Goal: Navigation & Orientation: Understand site structure

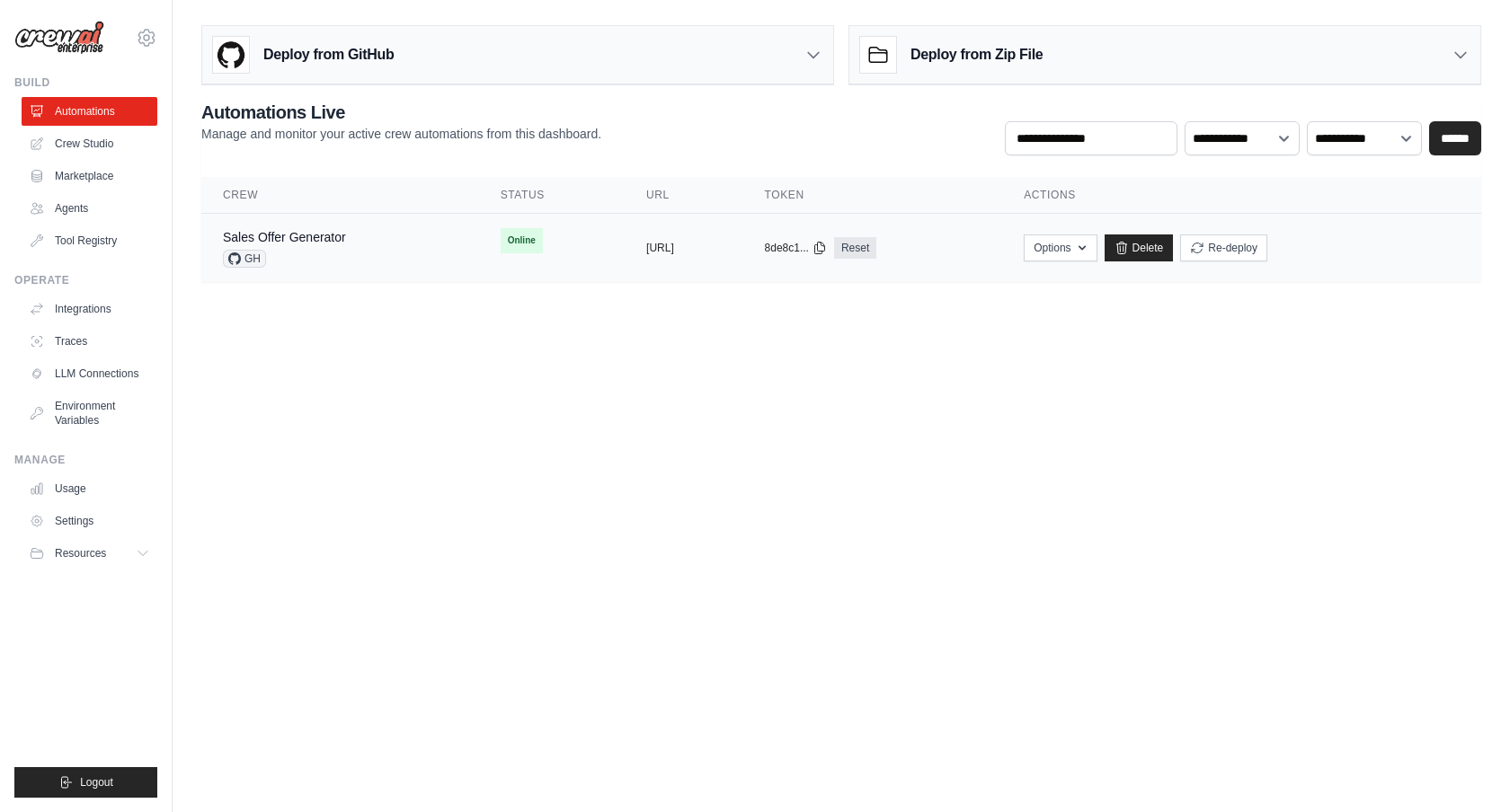
click at [331, 257] on div "GH" at bounding box center [285, 259] width 123 height 18
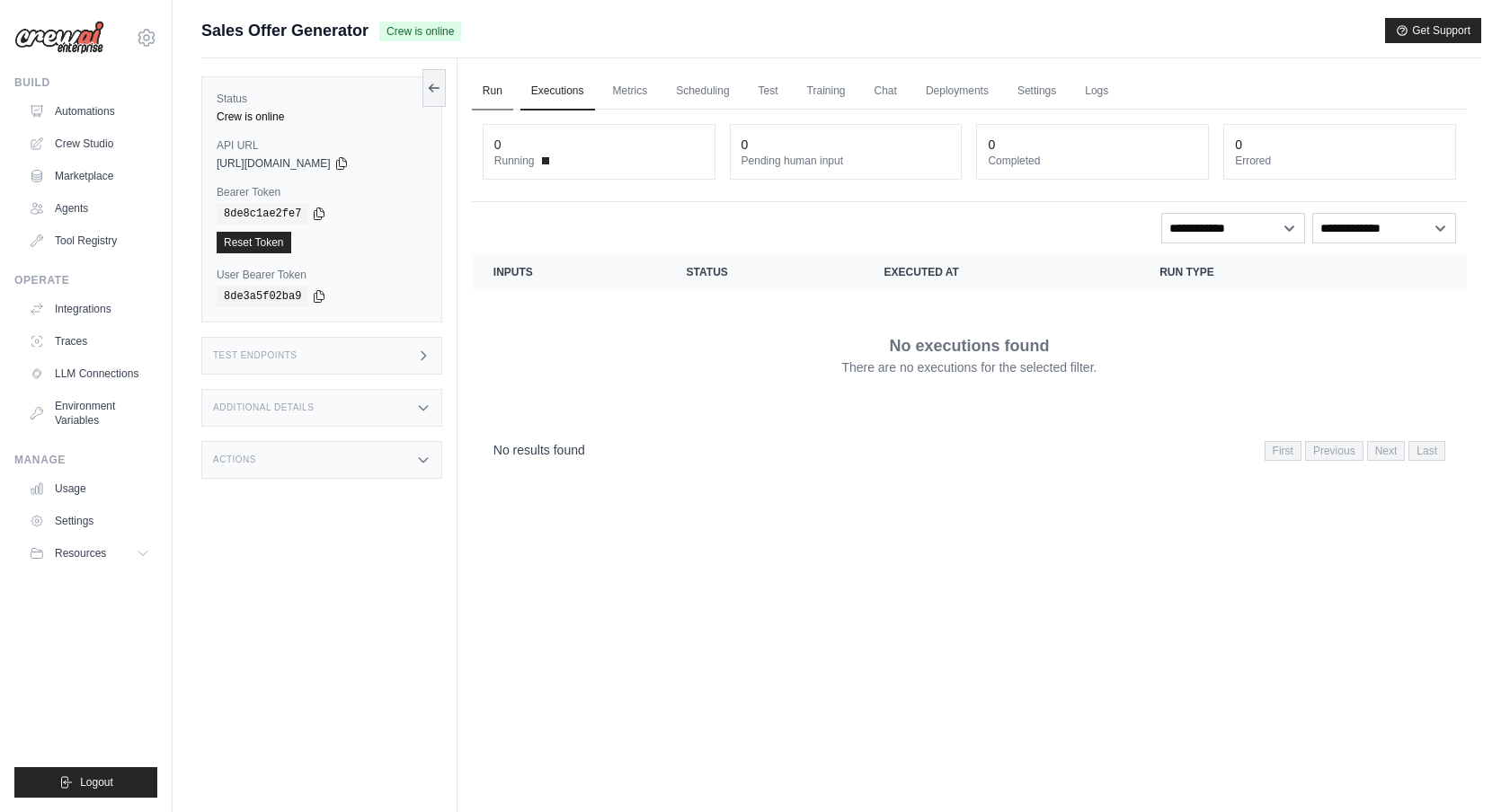
click at [493, 92] on link "Run" at bounding box center [493, 92] width 42 height 38
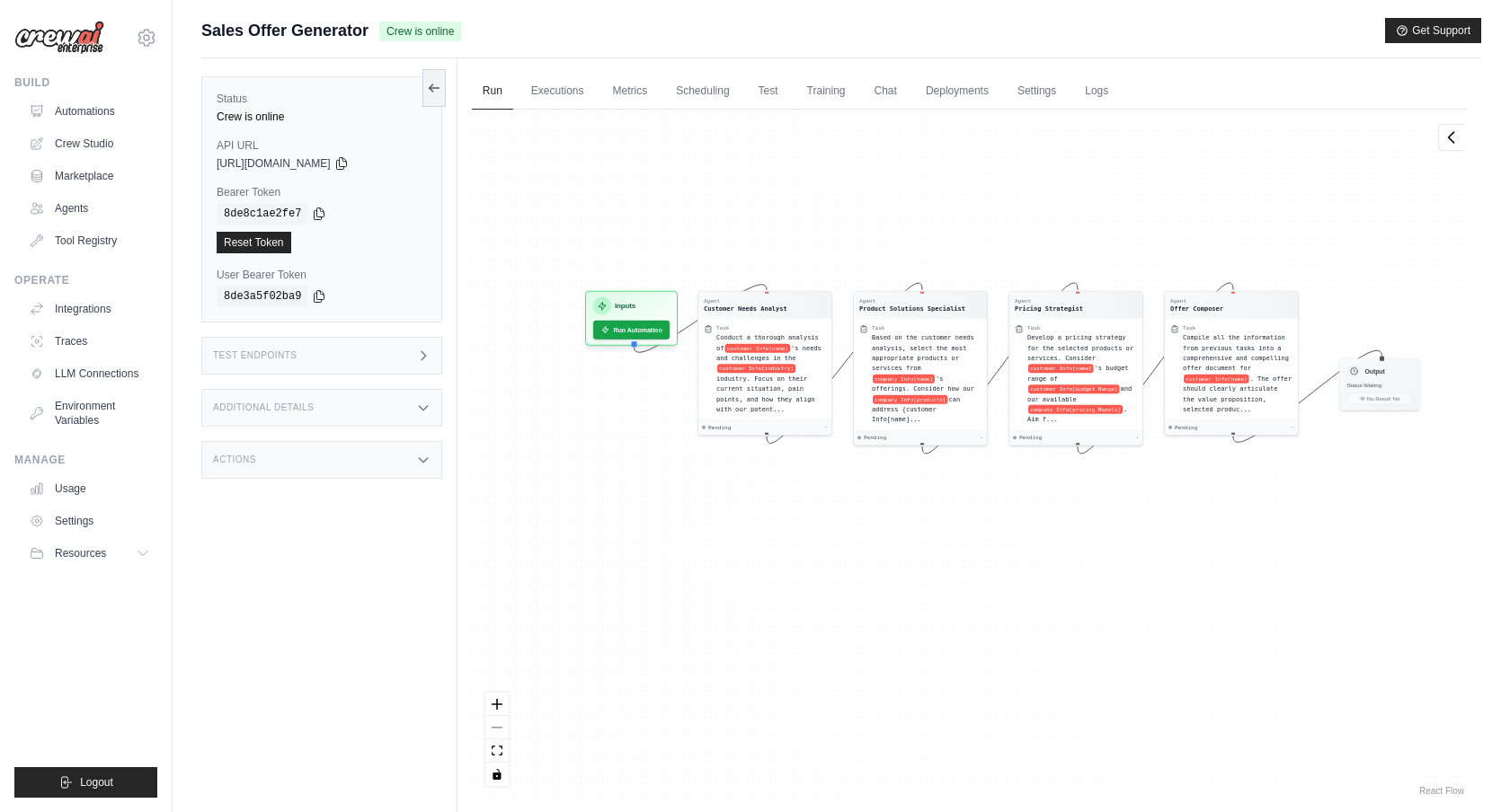
drag, startPoint x: 963, startPoint y: 254, endPoint x: 996, endPoint y: 167, distance: 93.0
click at [996, 167] on div "Agent Customer Needs Analyst Task Conduct a thorough analysis of customer Info[…" at bounding box center [970, 455] width 995 height 691
click at [579, 95] on link "Executions" at bounding box center [557, 92] width 74 height 38
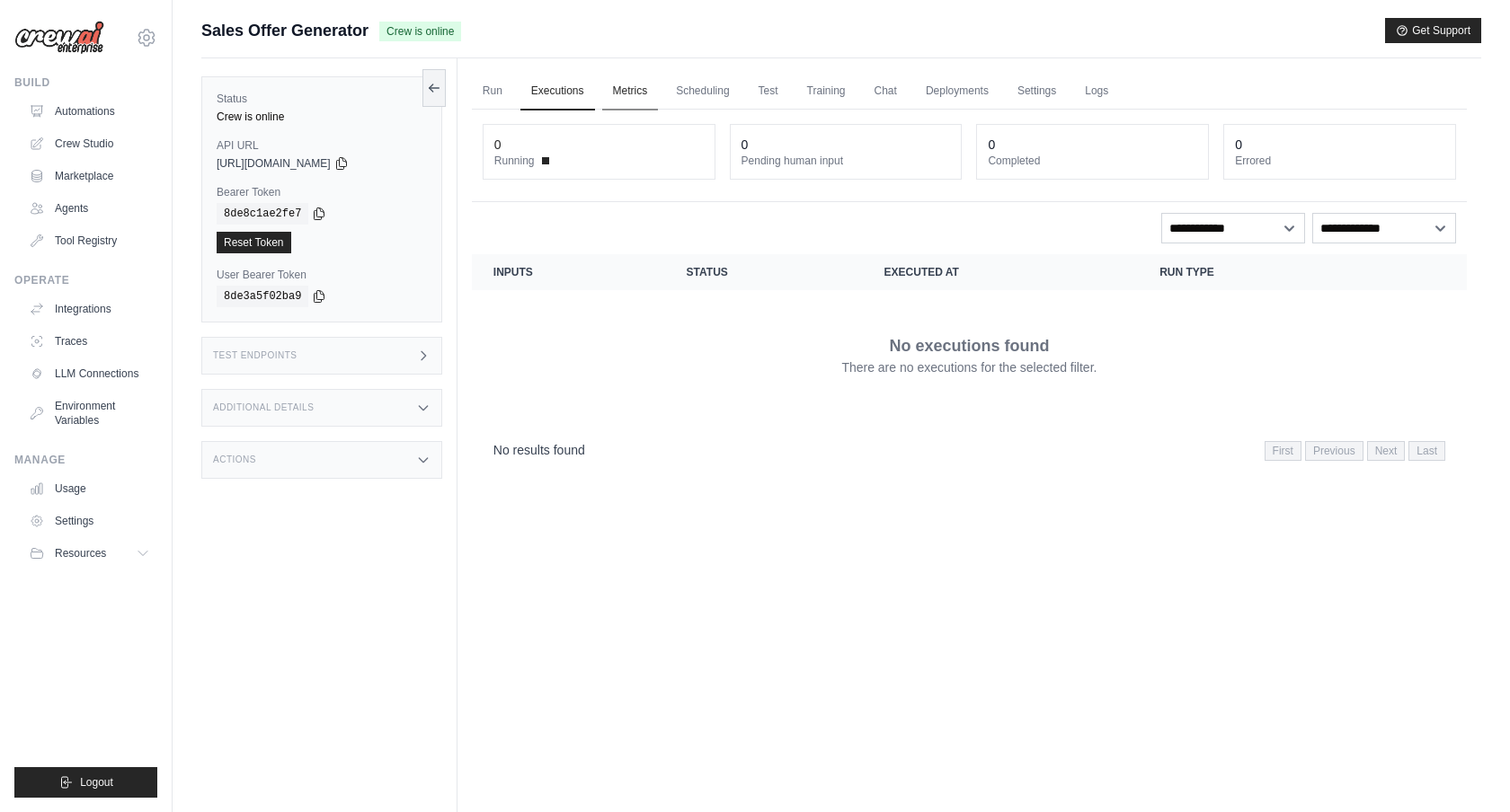
click at [627, 95] on link "Metrics" at bounding box center [630, 92] width 56 height 38
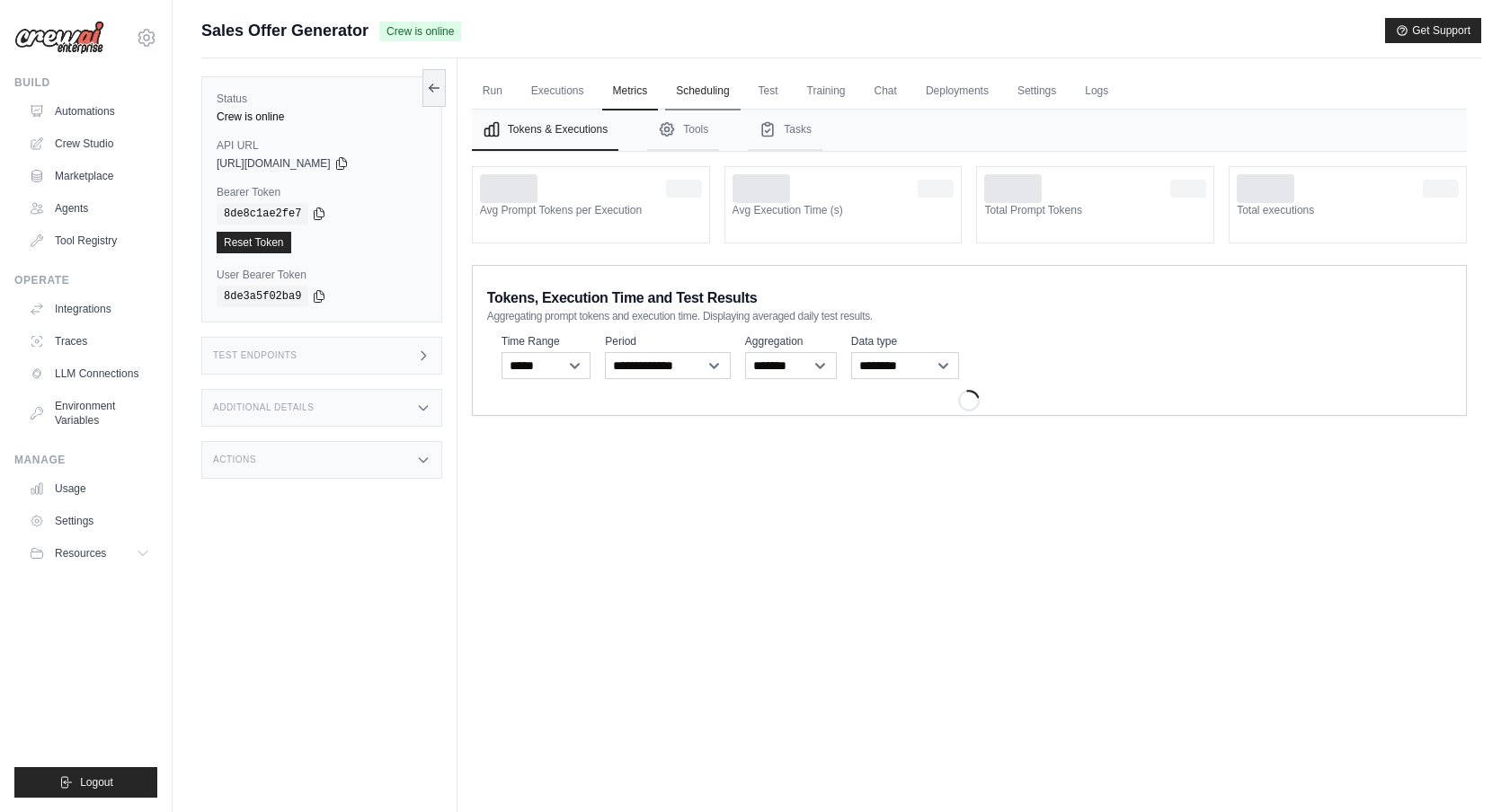
click at [713, 101] on link "Scheduling" at bounding box center [702, 92] width 74 height 38
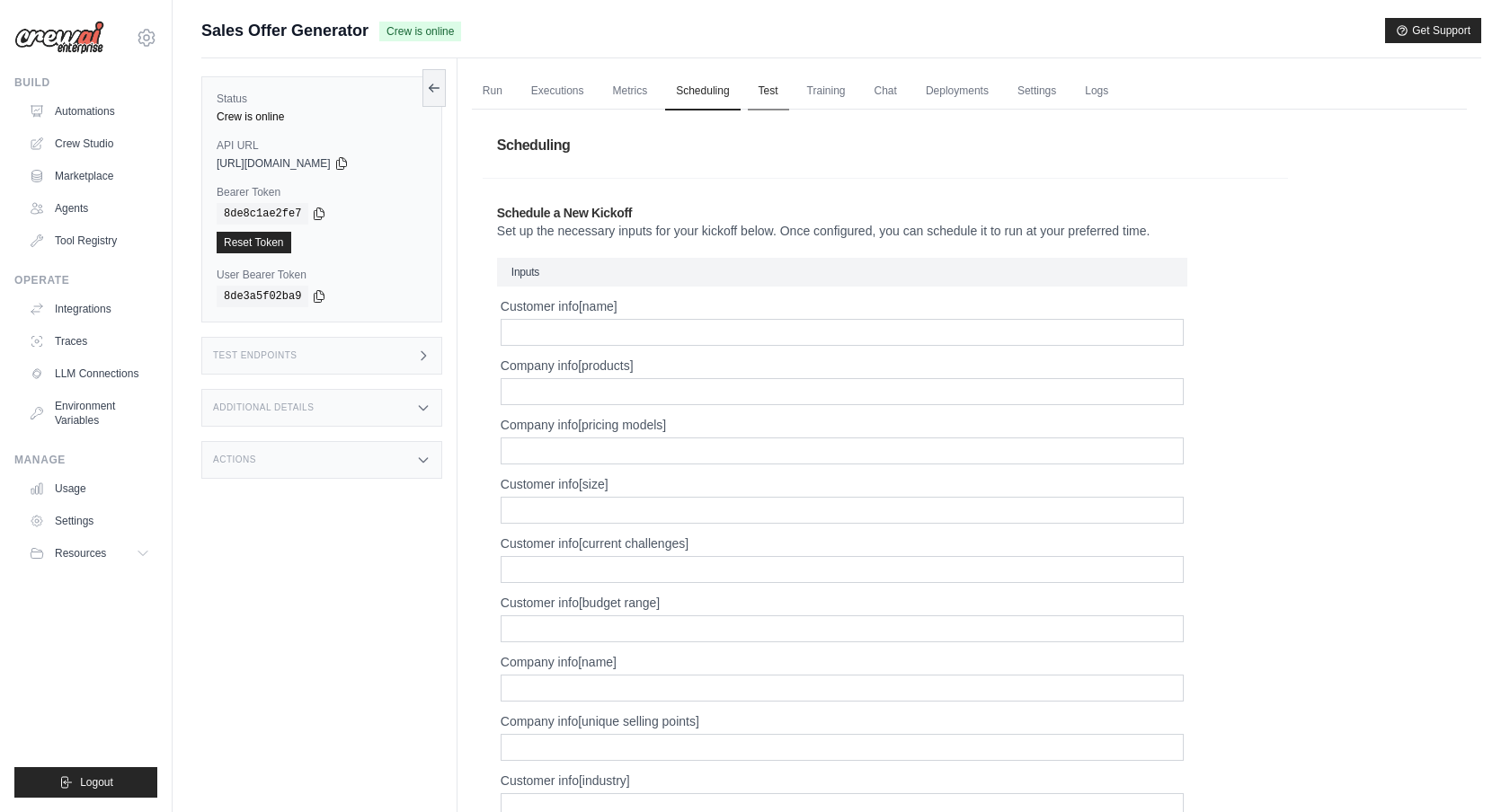
click at [772, 94] on link "Test" at bounding box center [769, 92] width 42 height 38
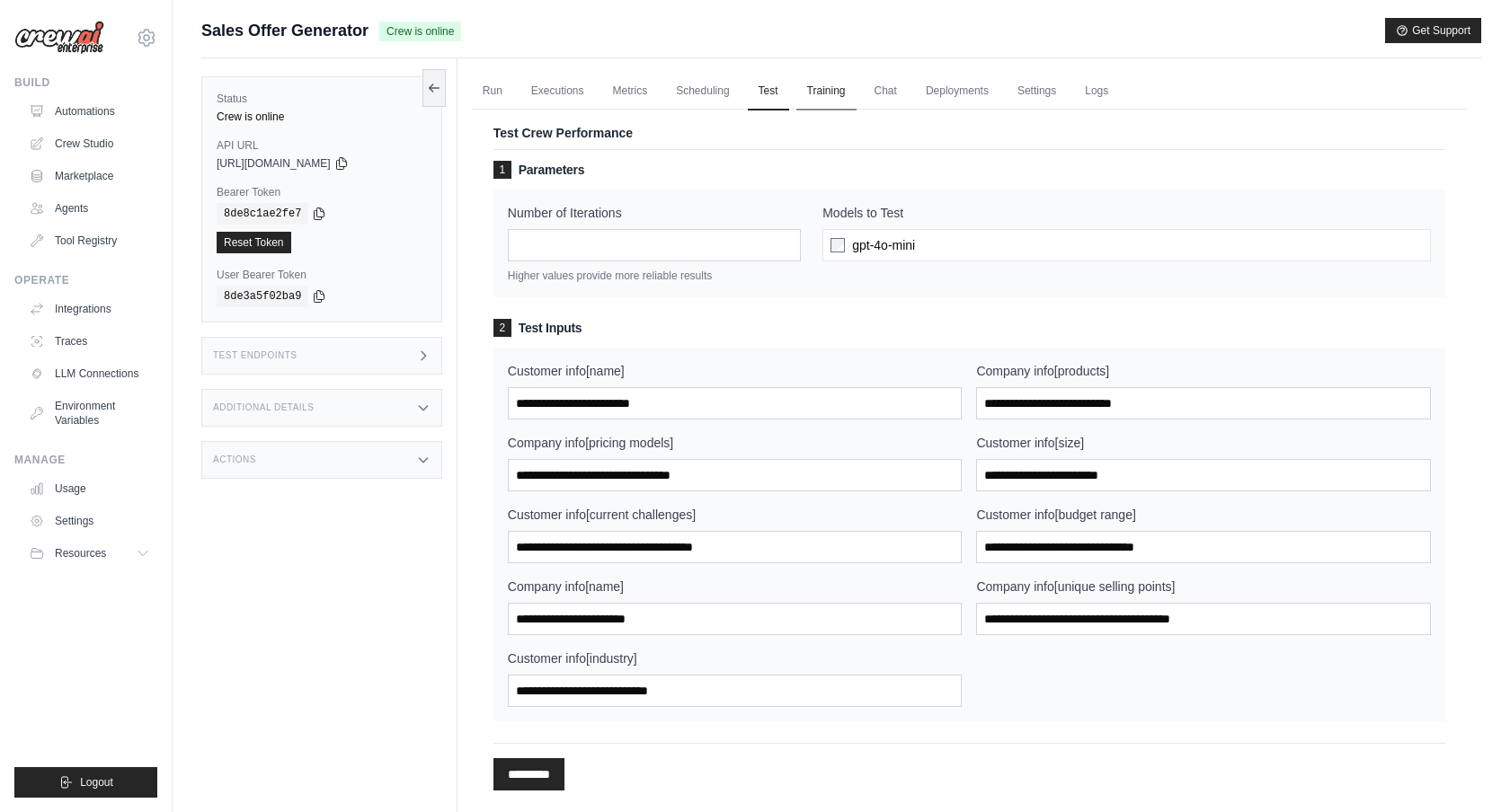
click at [829, 95] on link "Training" at bounding box center [827, 92] width 60 height 38
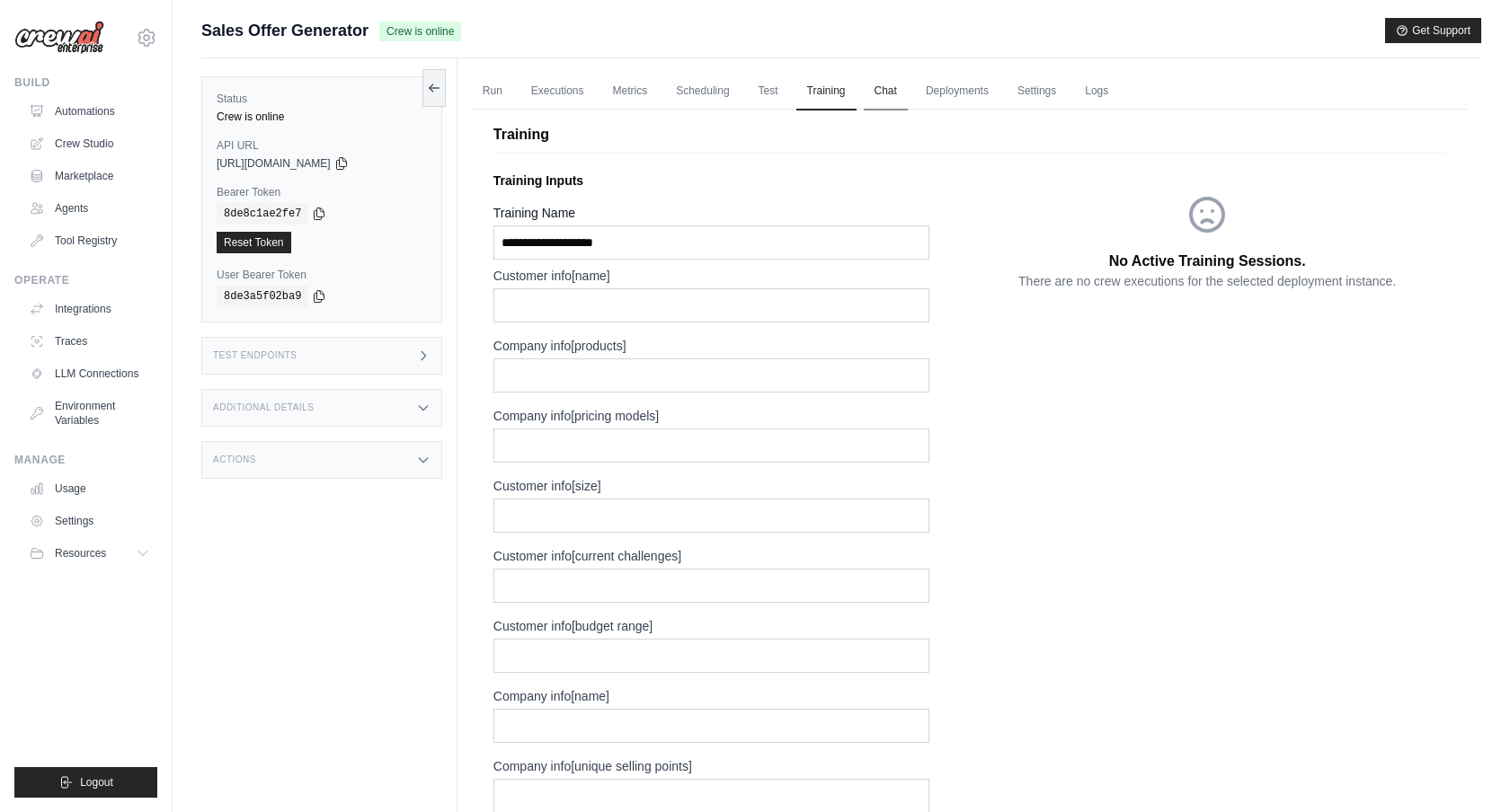
click at [886, 94] on link "Chat" at bounding box center [886, 92] width 44 height 38
click at [966, 94] on link "Deployments" at bounding box center [956, 92] width 84 height 38
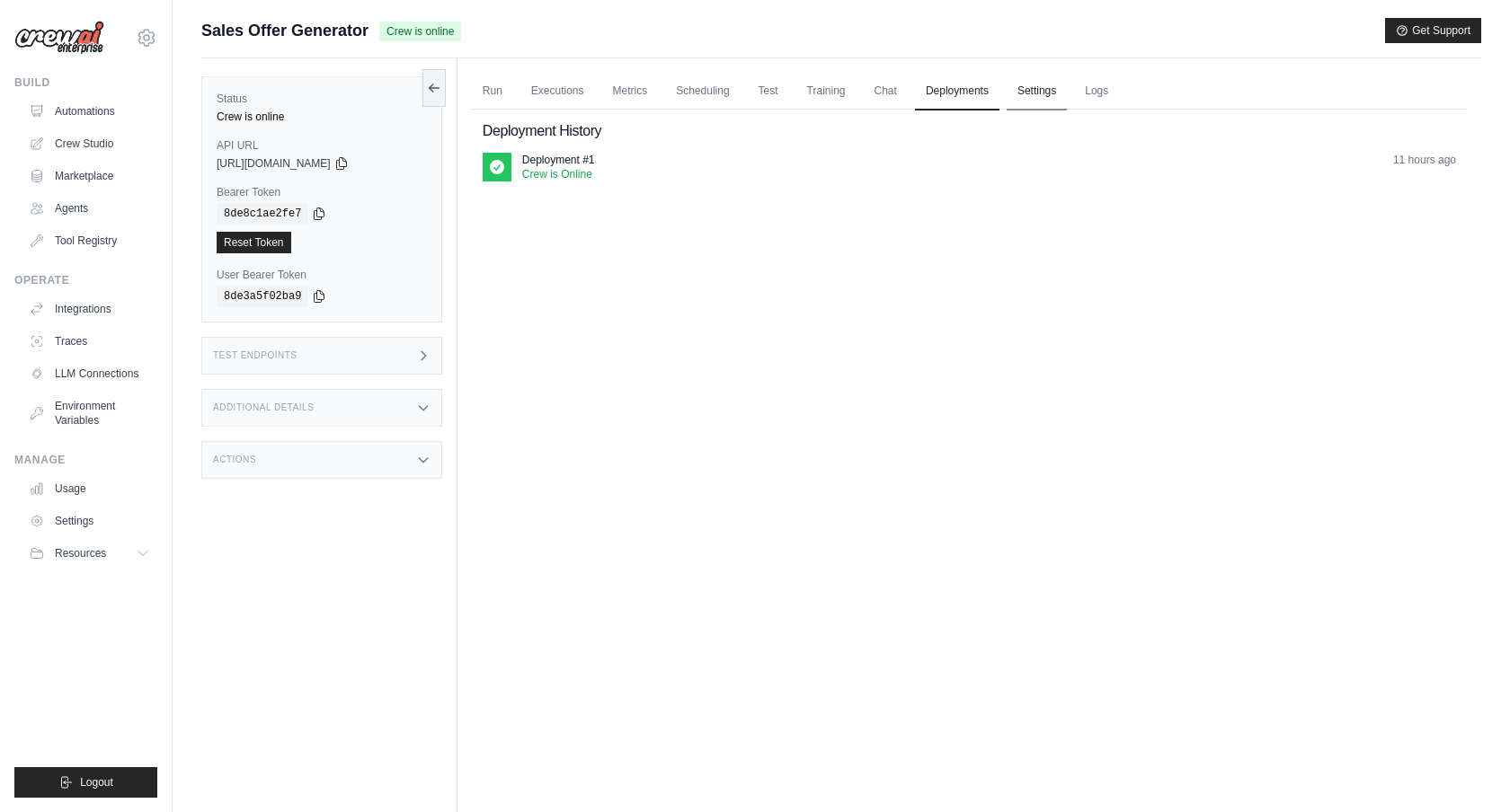
click at [1029, 97] on link "Settings" at bounding box center [1037, 92] width 60 height 38
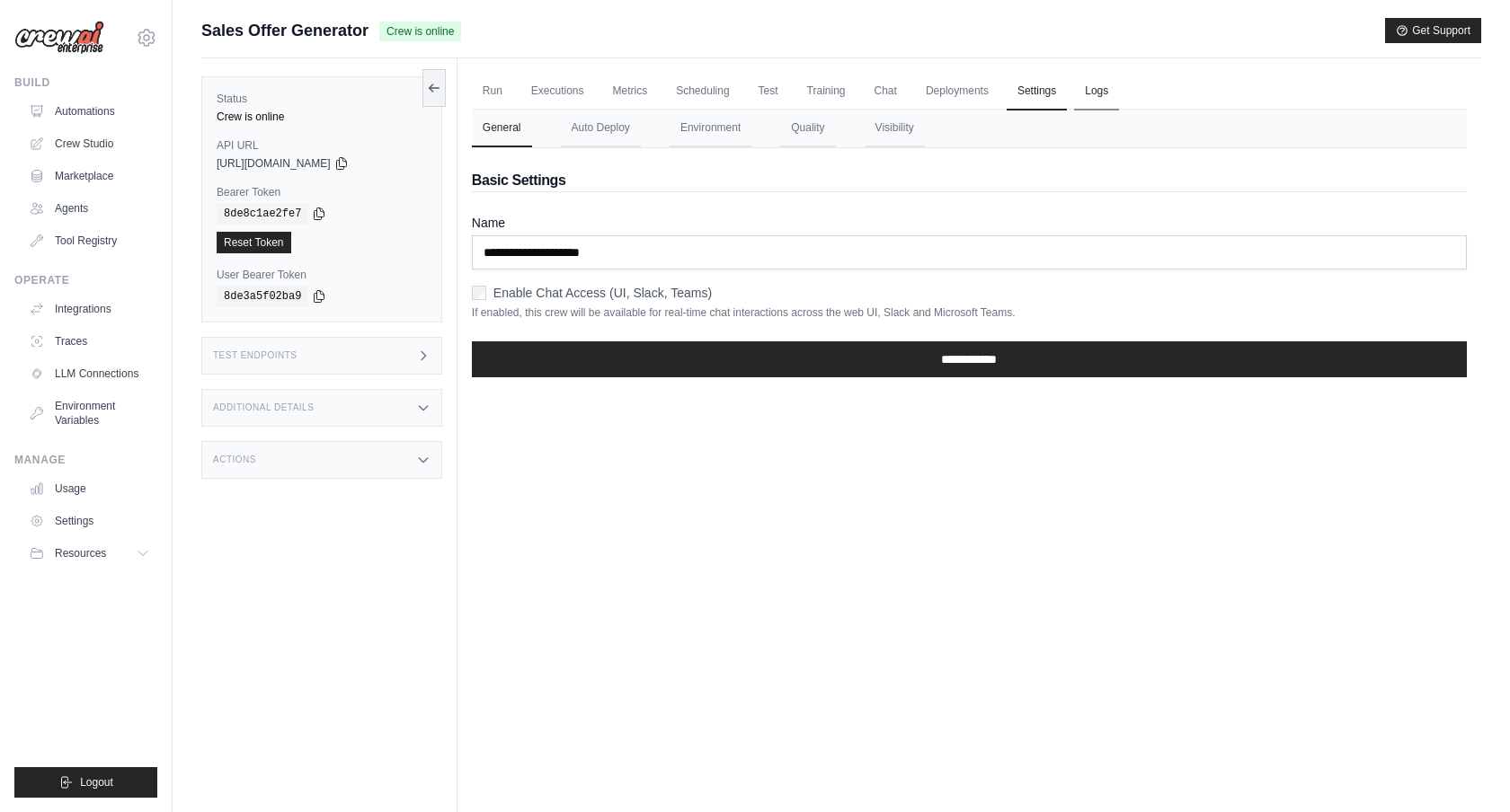
click at [1093, 90] on link "Logs" at bounding box center [1097, 92] width 45 height 38
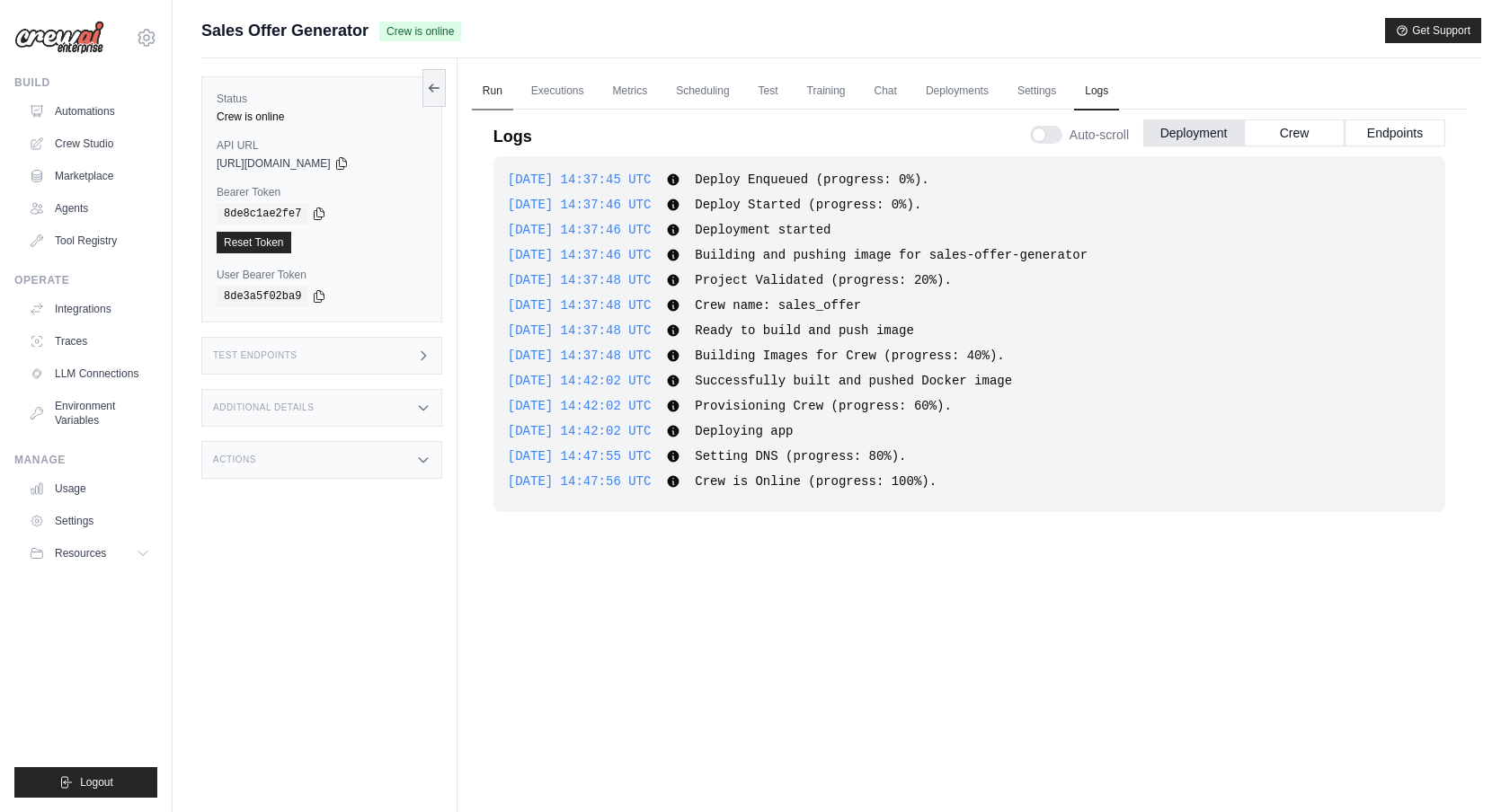
click at [489, 86] on link "Run" at bounding box center [493, 92] width 42 height 38
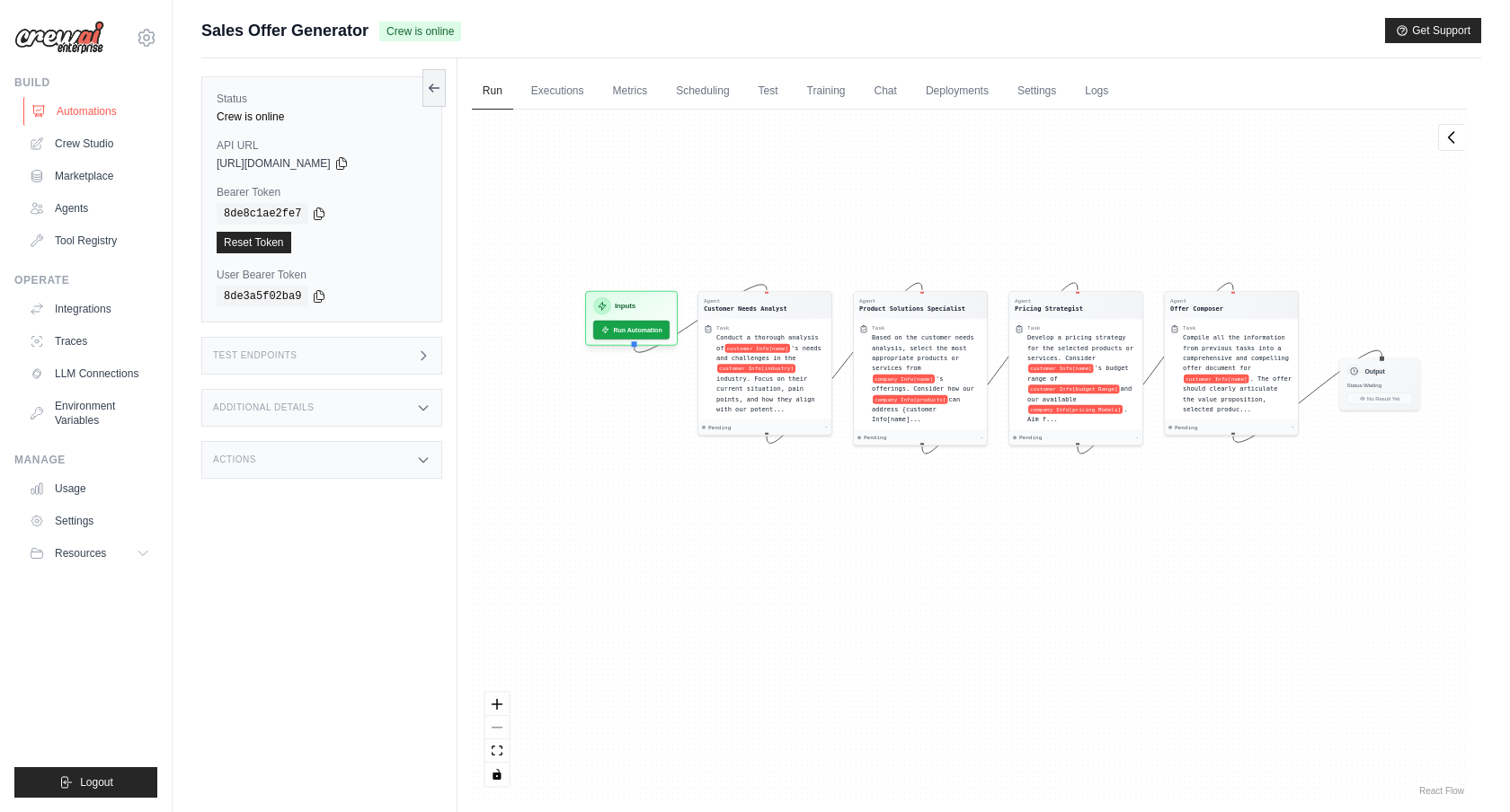
click at [86, 116] on link "Automations" at bounding box center [92, 111] width 136 height 29
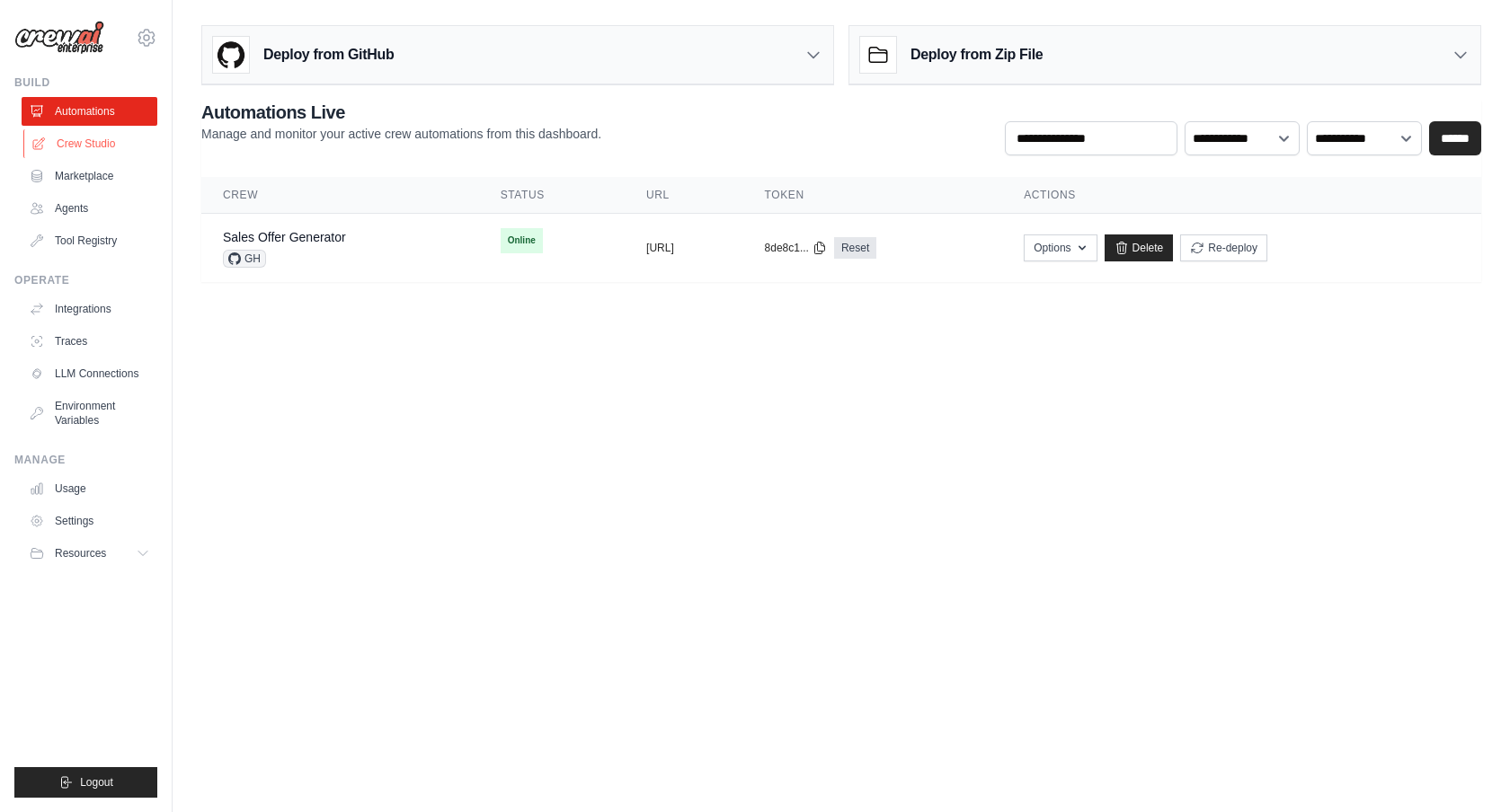
click at [98, 143] on link "Crew Studio" at bounding box center [92, 144] width 136 height 29
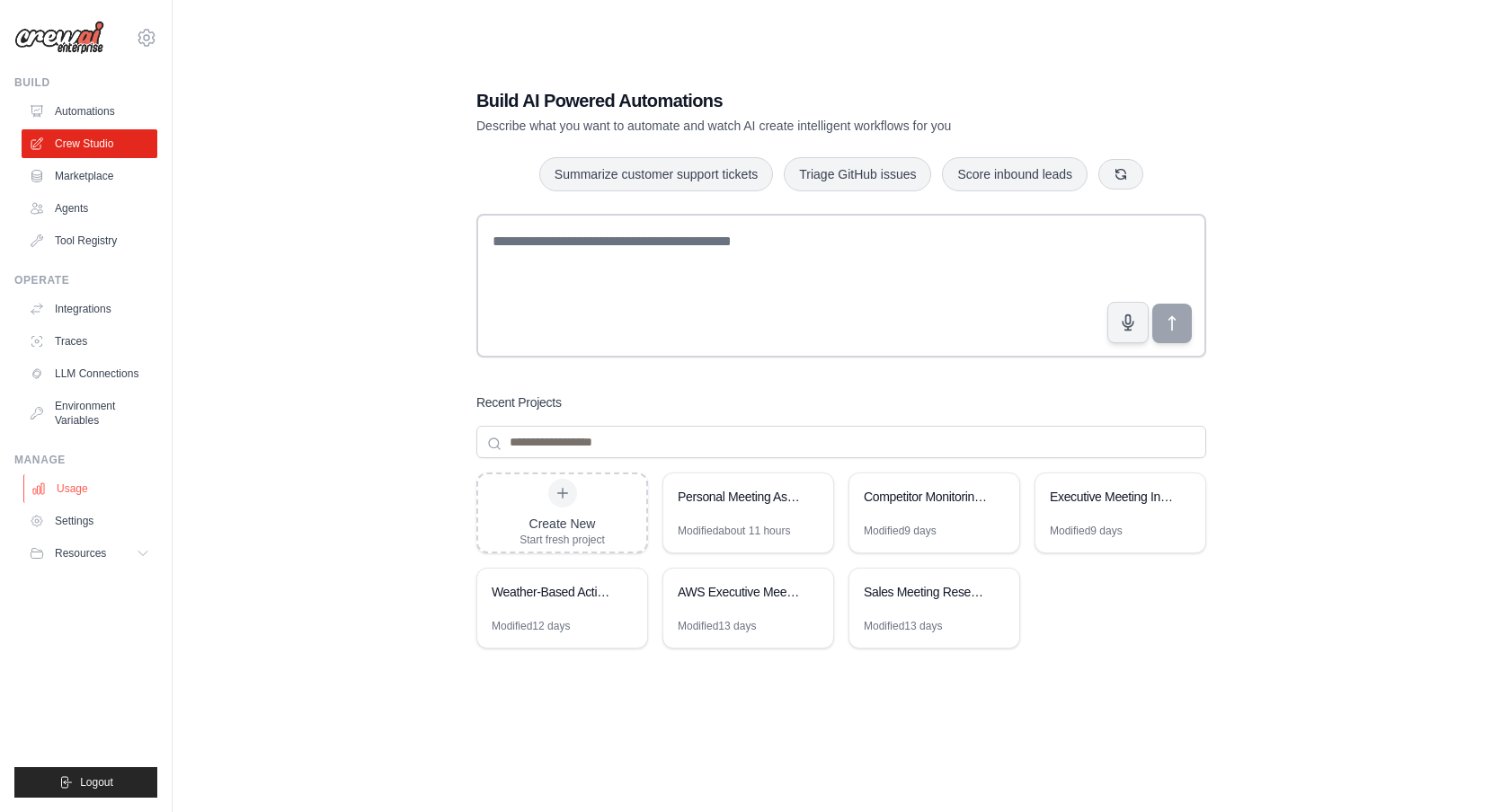
click at [69, 484] on link "Usage" at bounding box center [92, 489] width 136 height 29
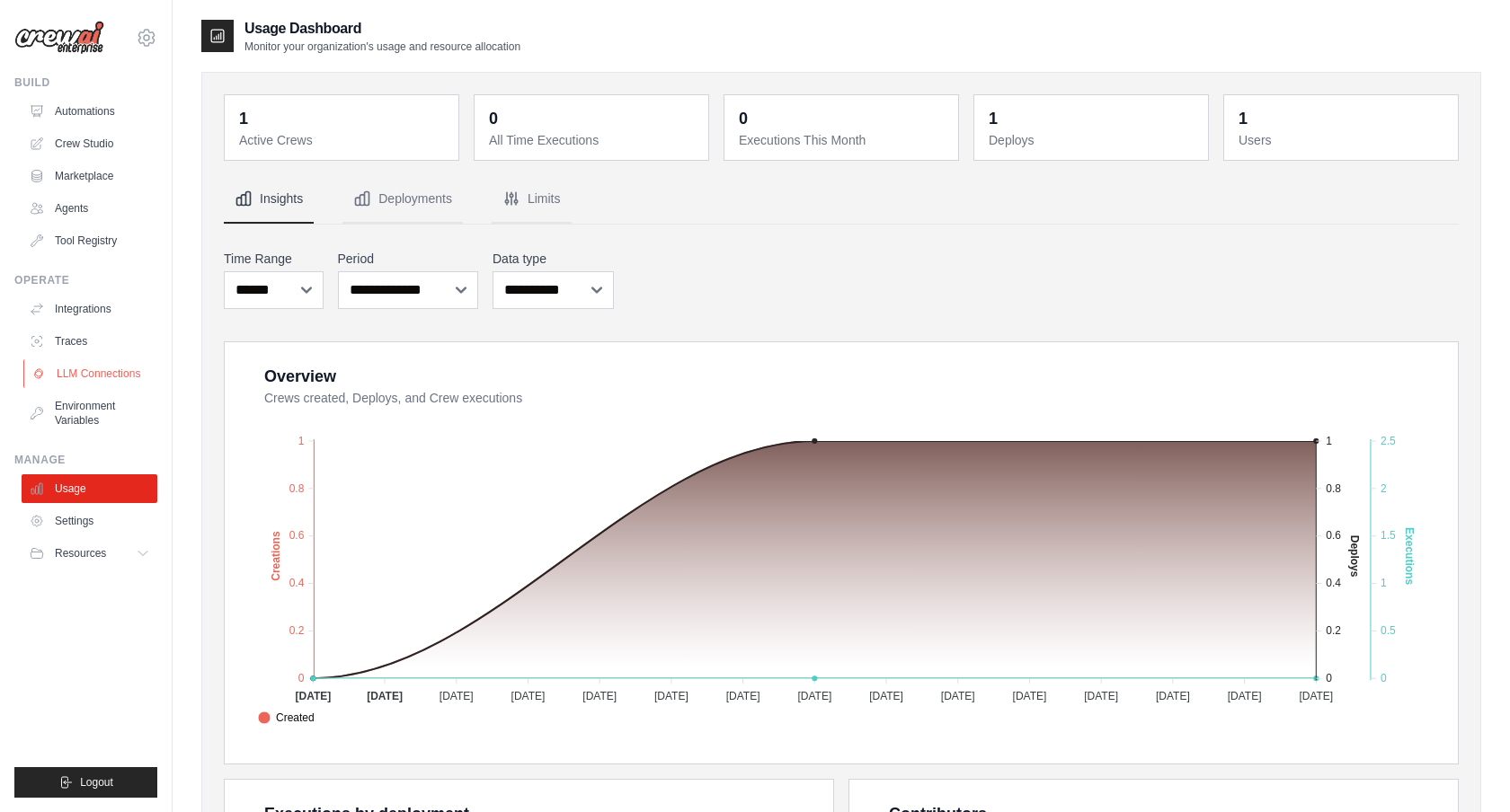
click at [106, 381] on link "LLM Connections" at bounding box center [92, 374] width 136 height 29
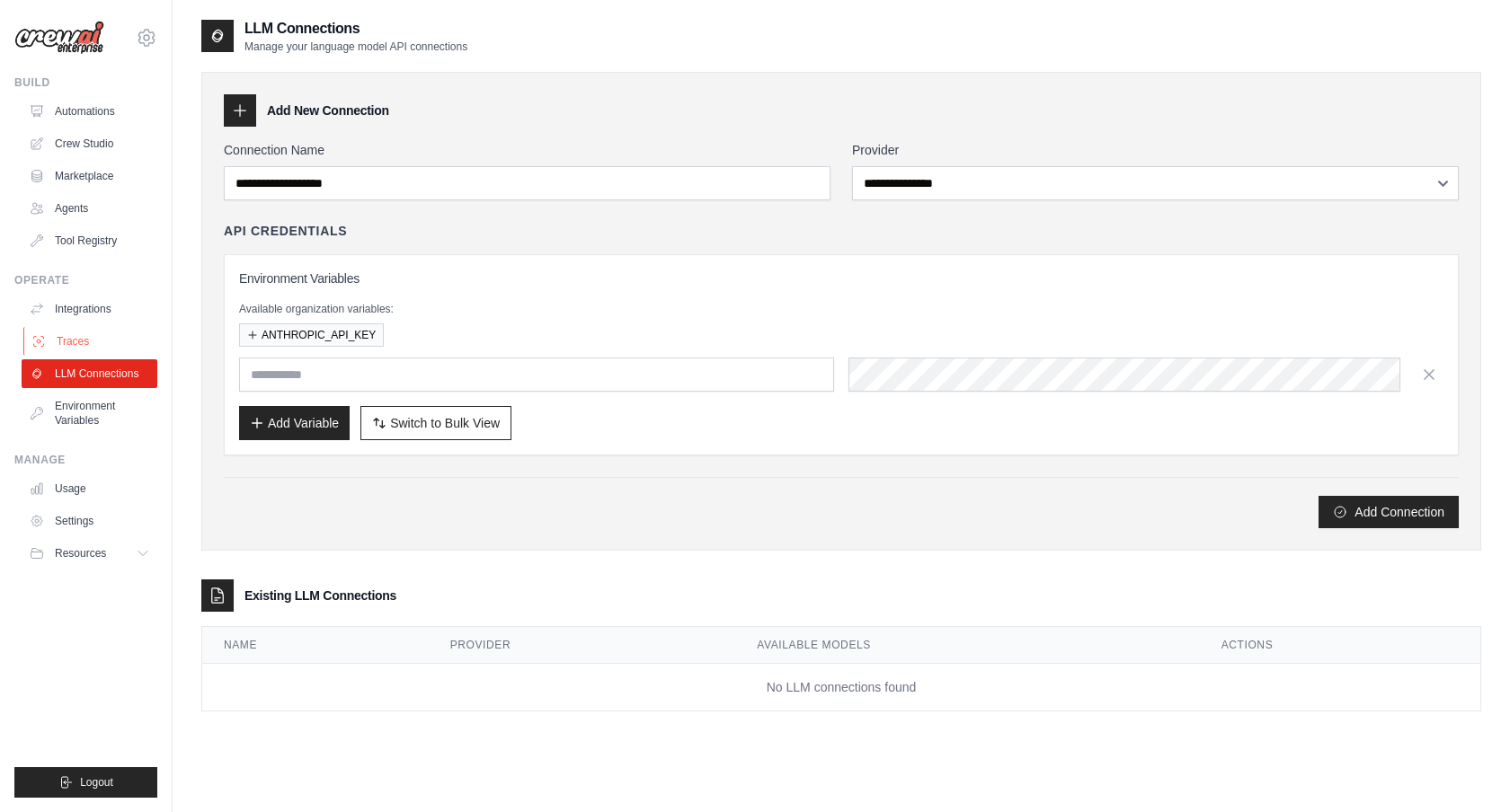
click at [88, 343] on link "Traces" at bounding box center [92, 342] width 136 height 29
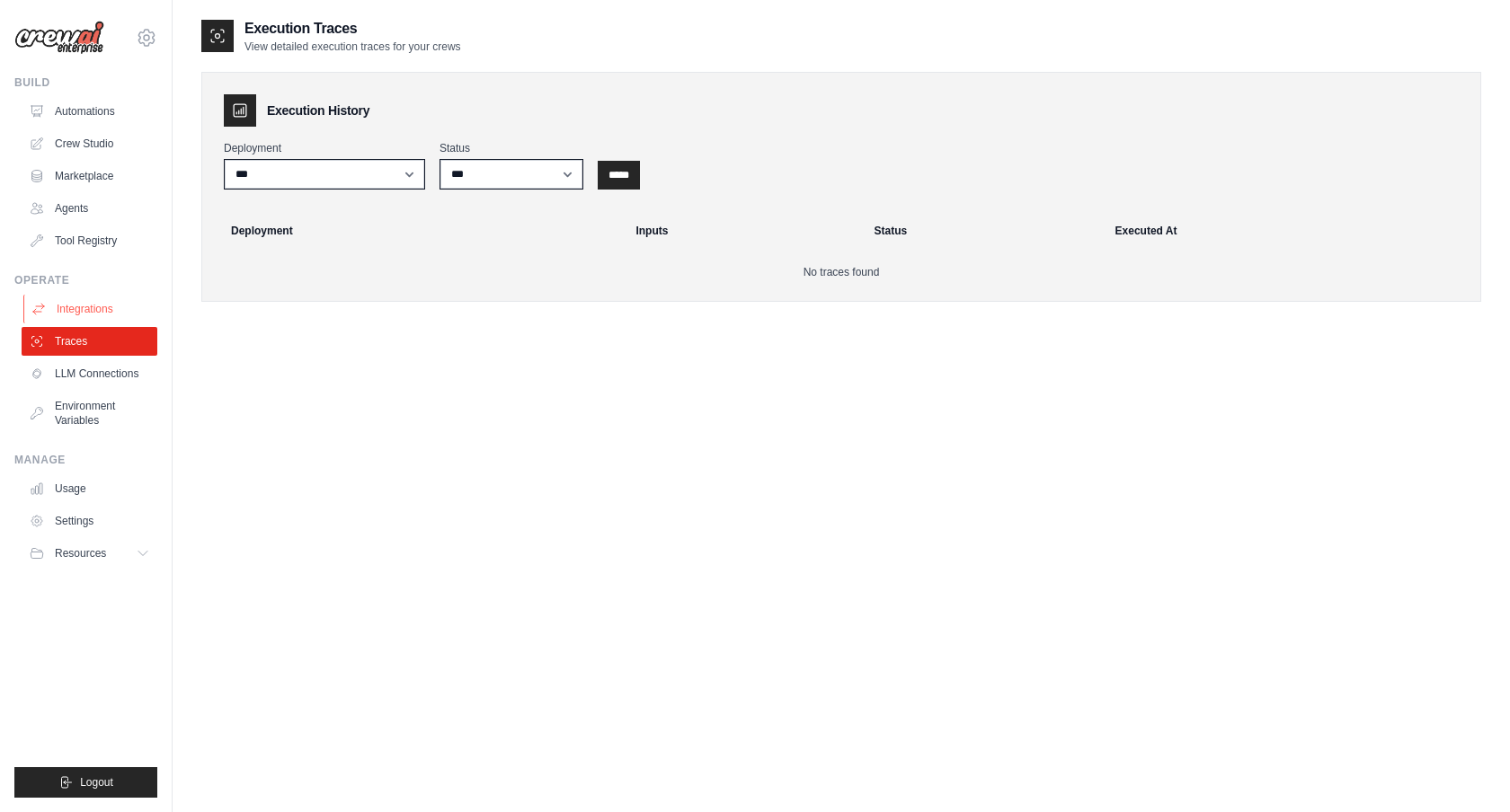
click at [87, 317] on link "Integrations" at bounding box center [92, 309] width 136 height 29
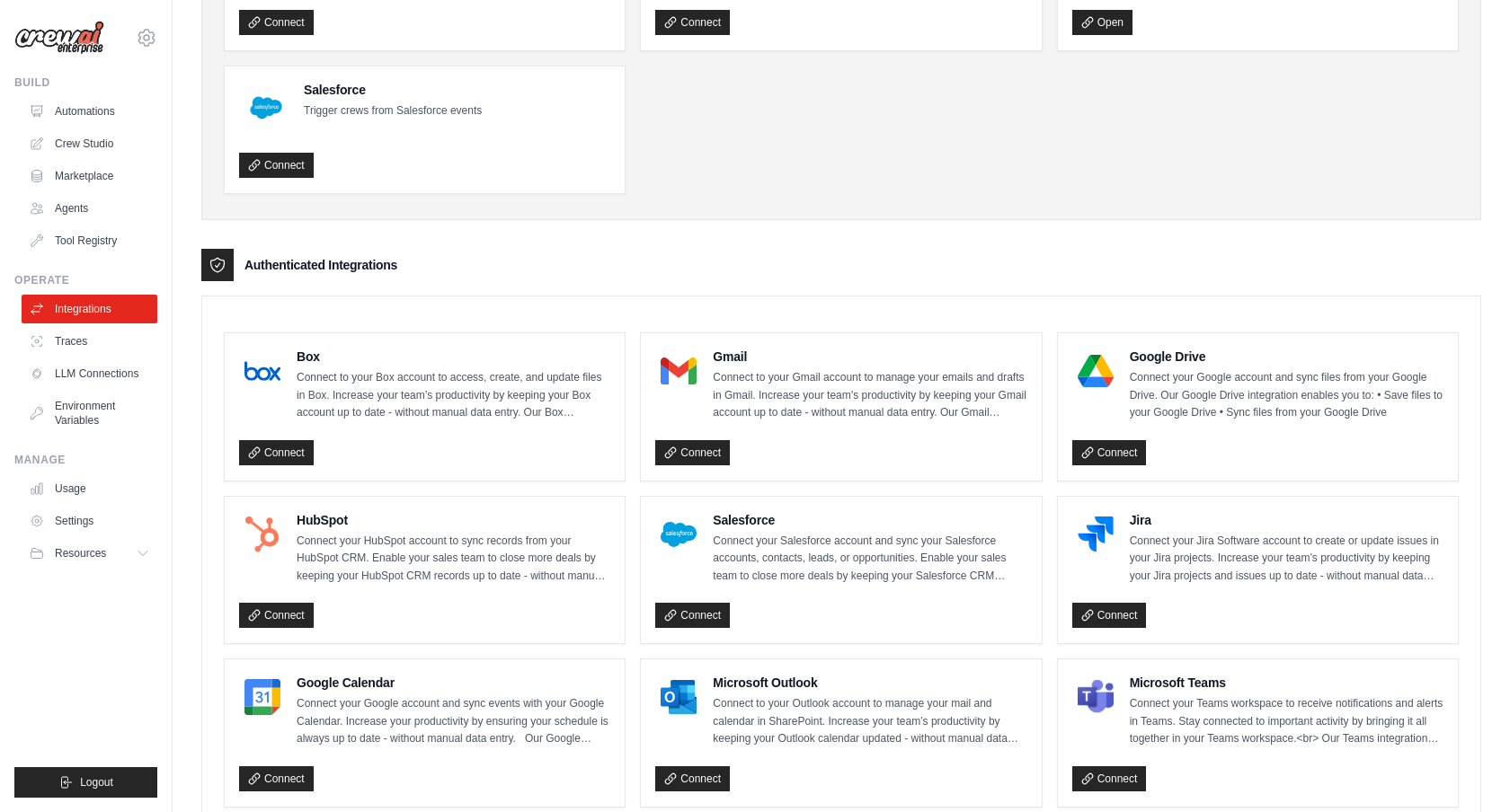
scroll to position [216, 0]
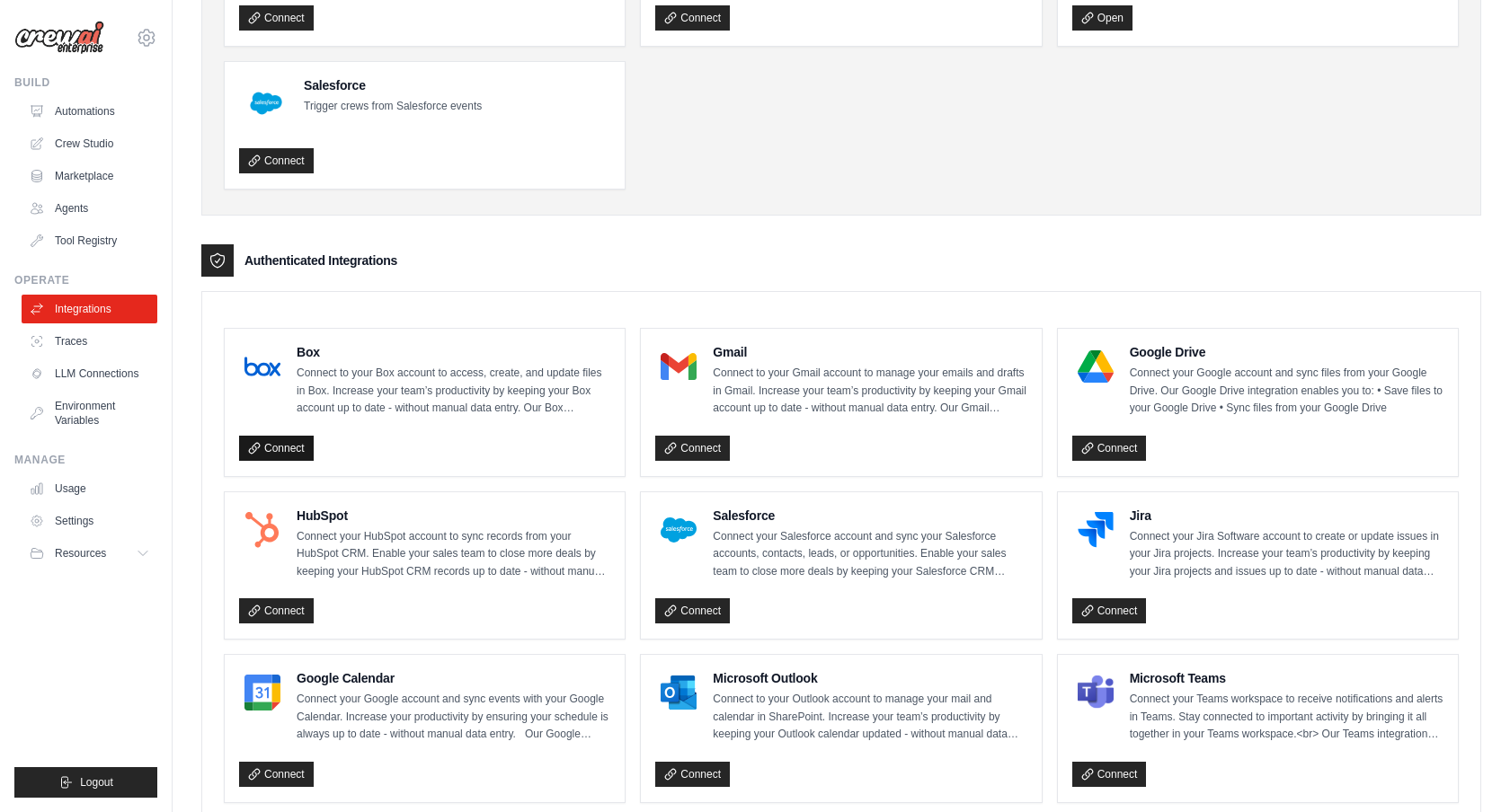
click at [278, 447] on link "Connect" at bounding box center [276, 449] width 74 height 25
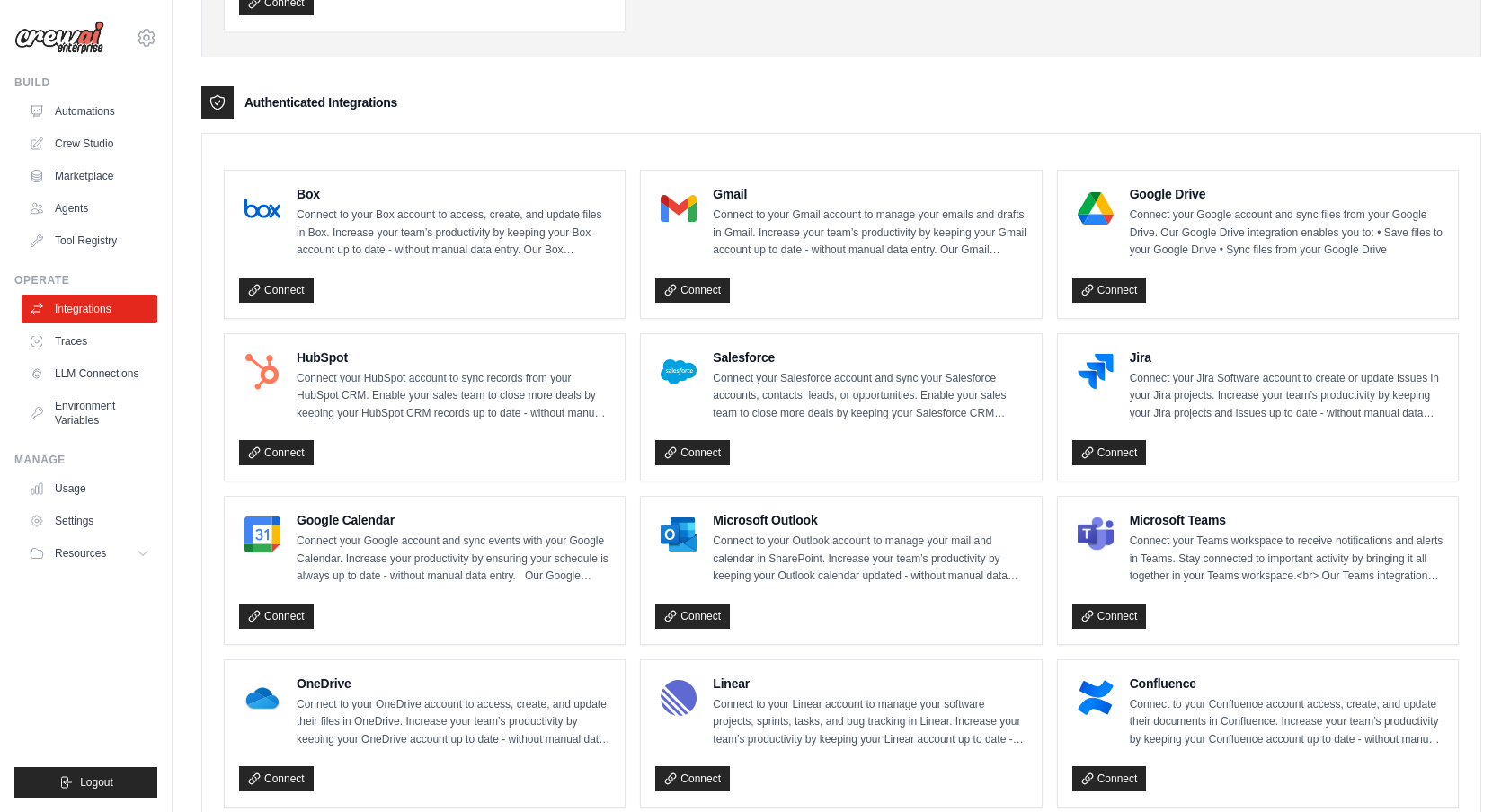
scroll to position [377, 0]
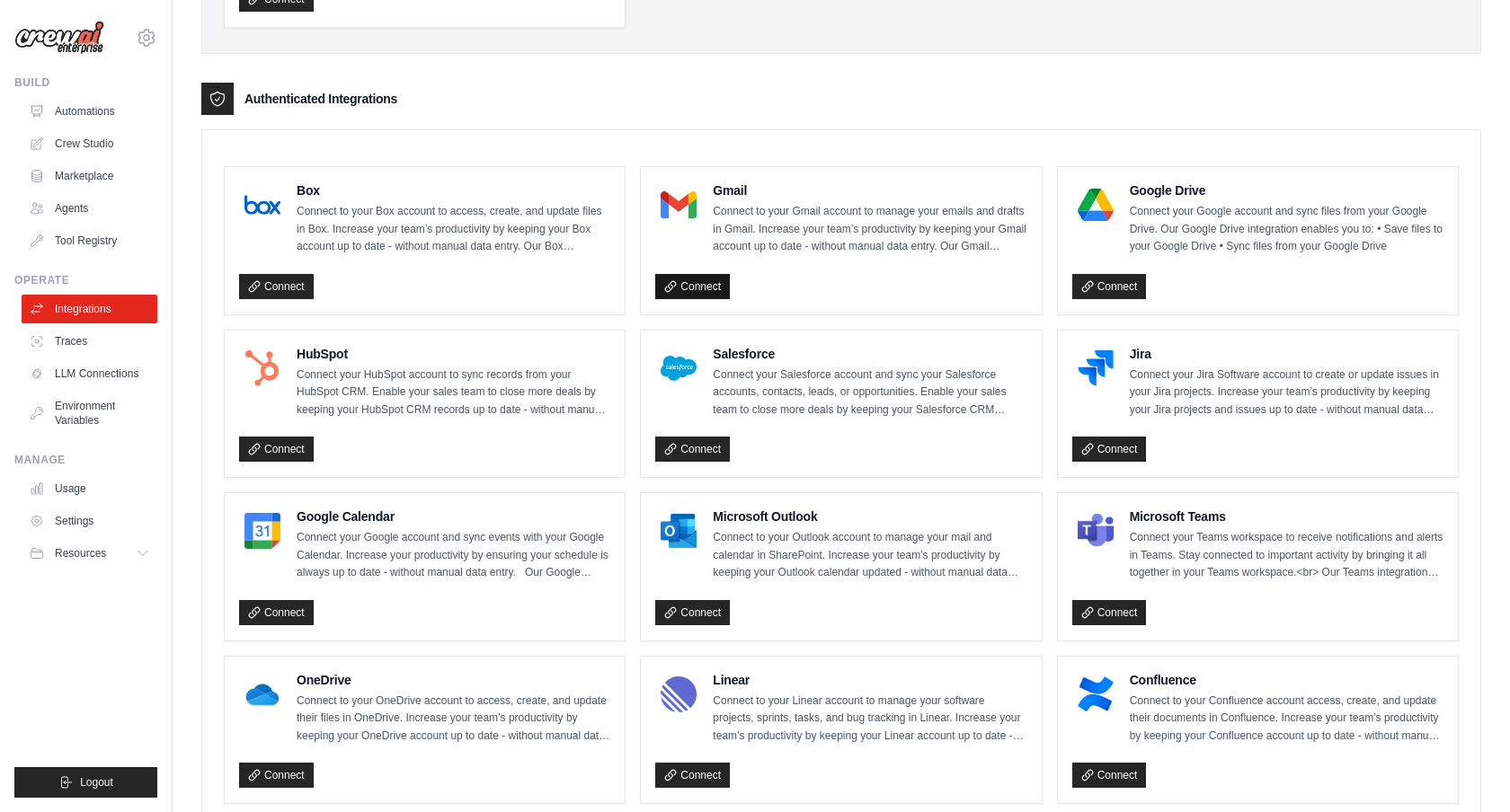
click at [702, 288] on link "Connect" at bounding box center [692, 286] width 74 height 25
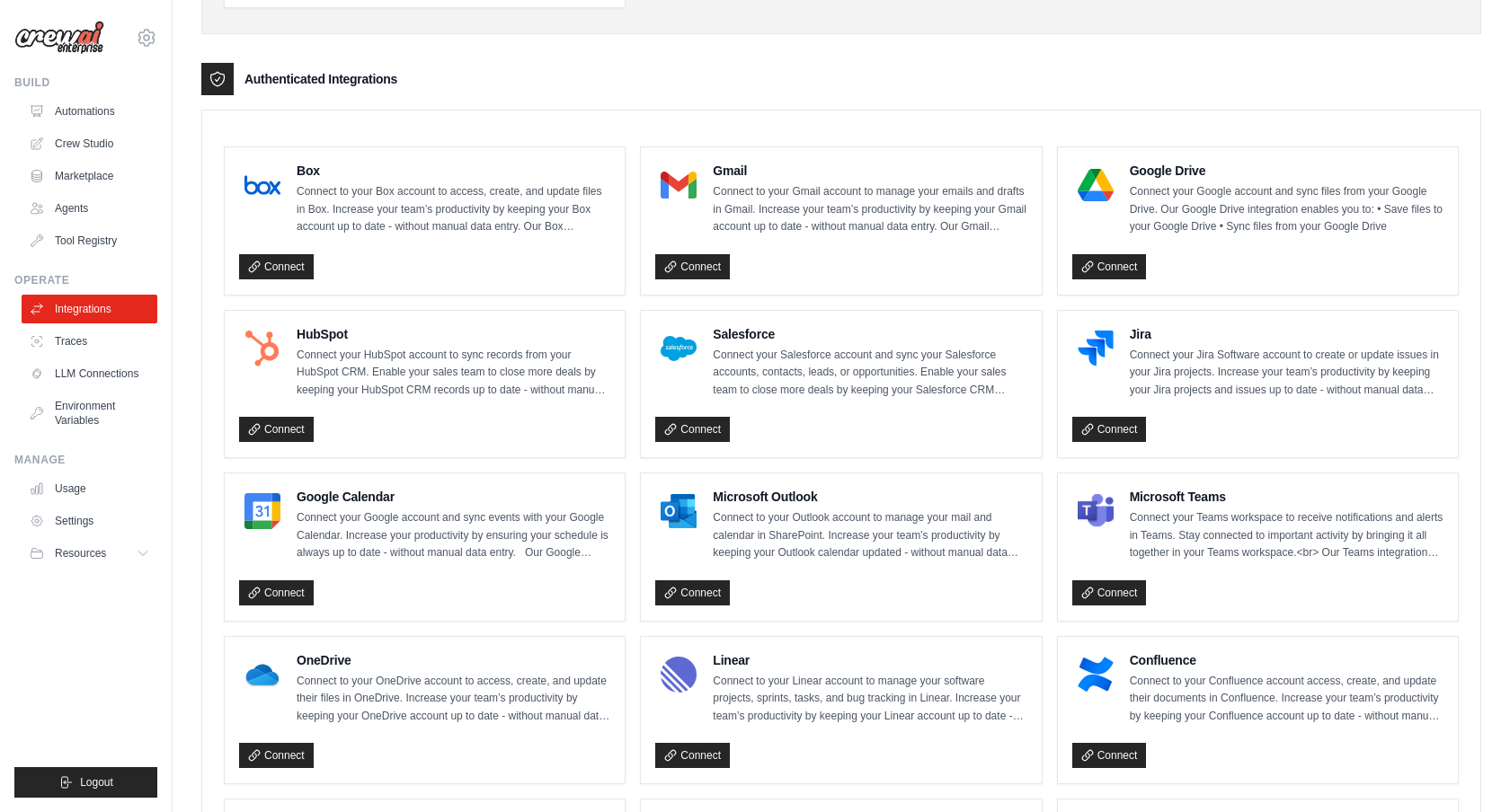
scroll to position [382, 0]
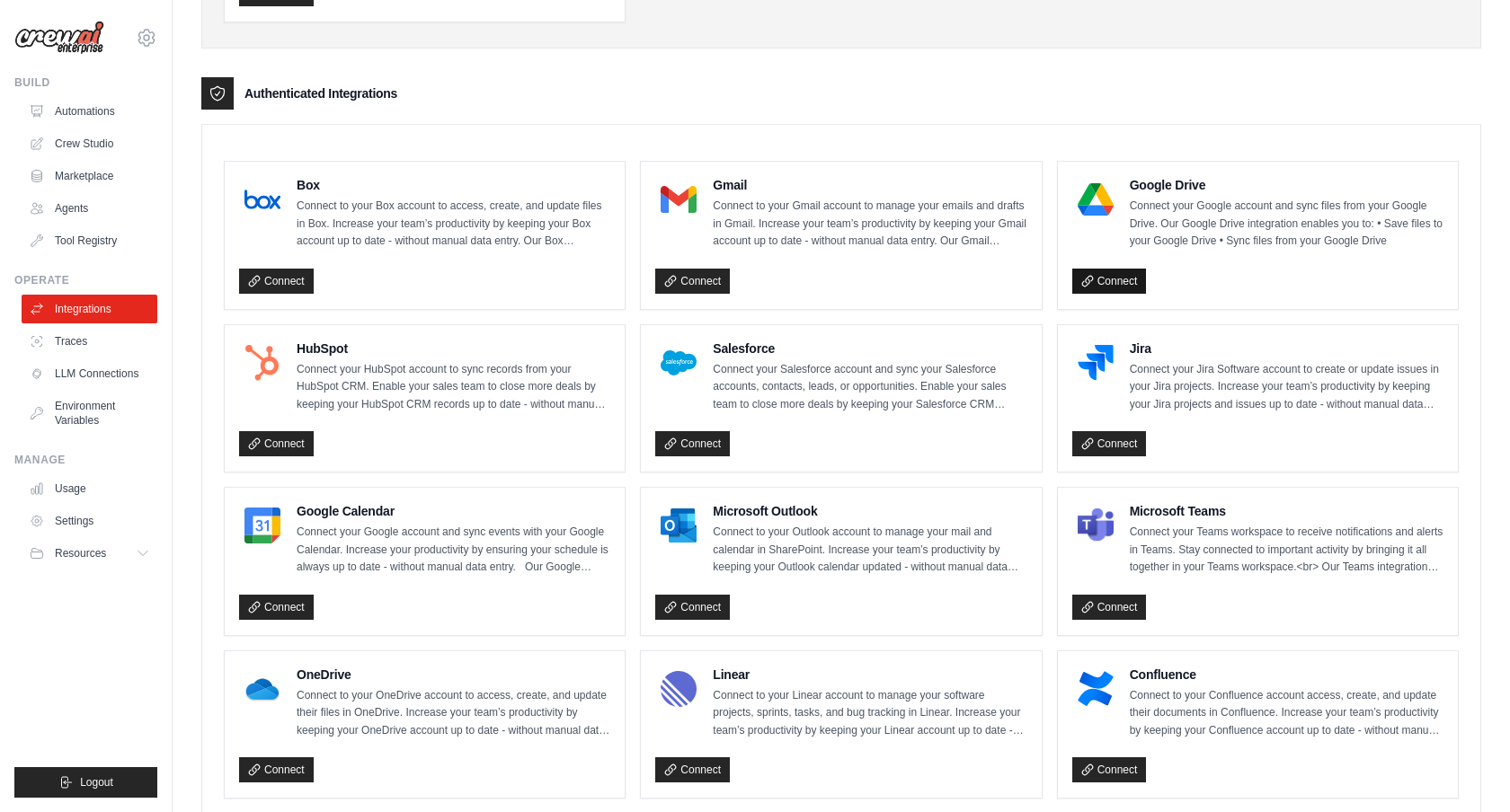
click at [1101, 285] on link "Connect" at bounding box center [1109, 281] width 74 height 25
click at [692, 276] on link "Connect" at bounding box center [692, 281] width 74 height 25
click at [93, 240] on link "Tool Registry" at bounding box center [92, 241] width 136 height 29
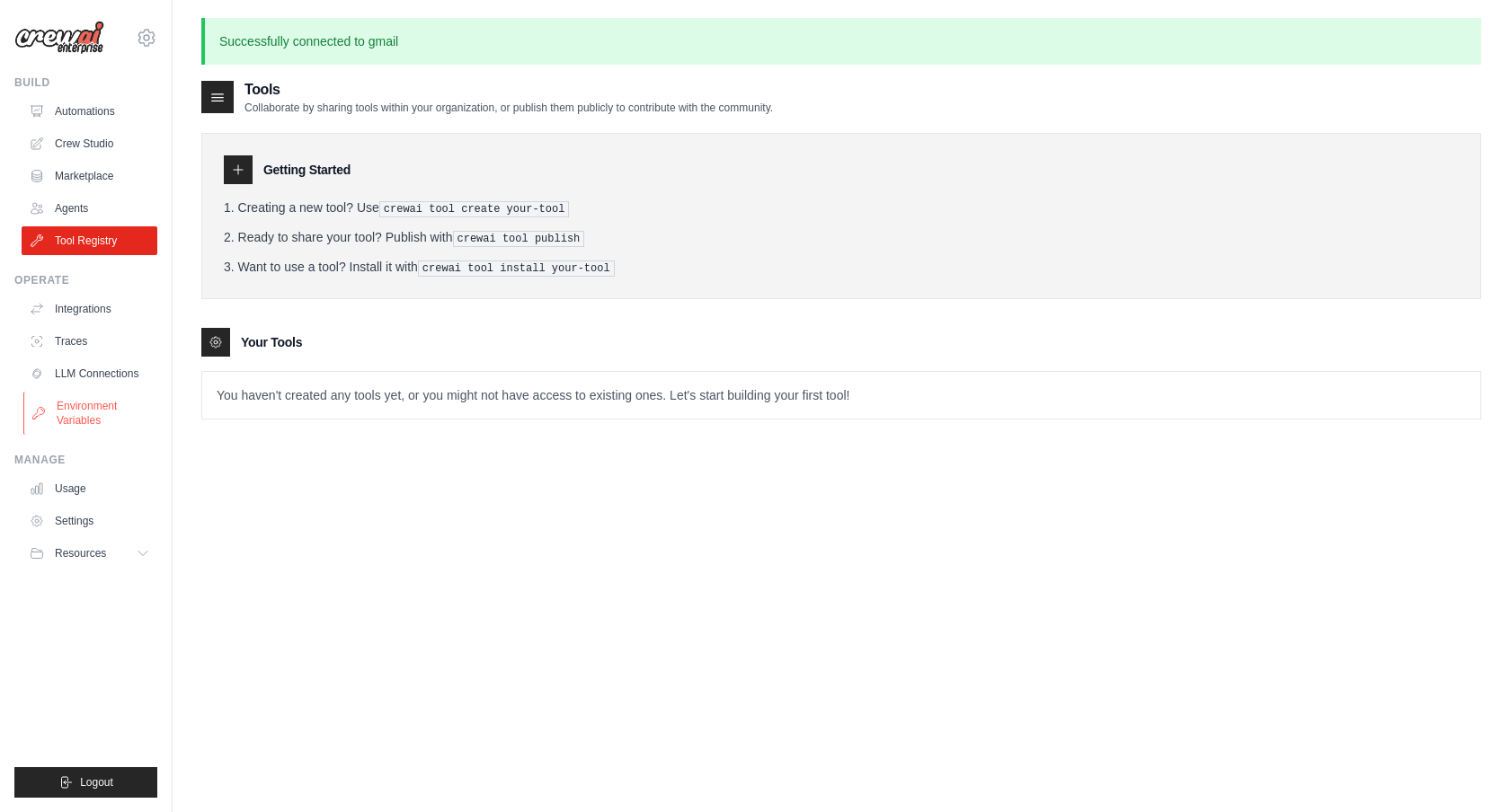
click at [86, 416] on link "Environment Variables" at bounding box center [92, 413] width 136 height 44
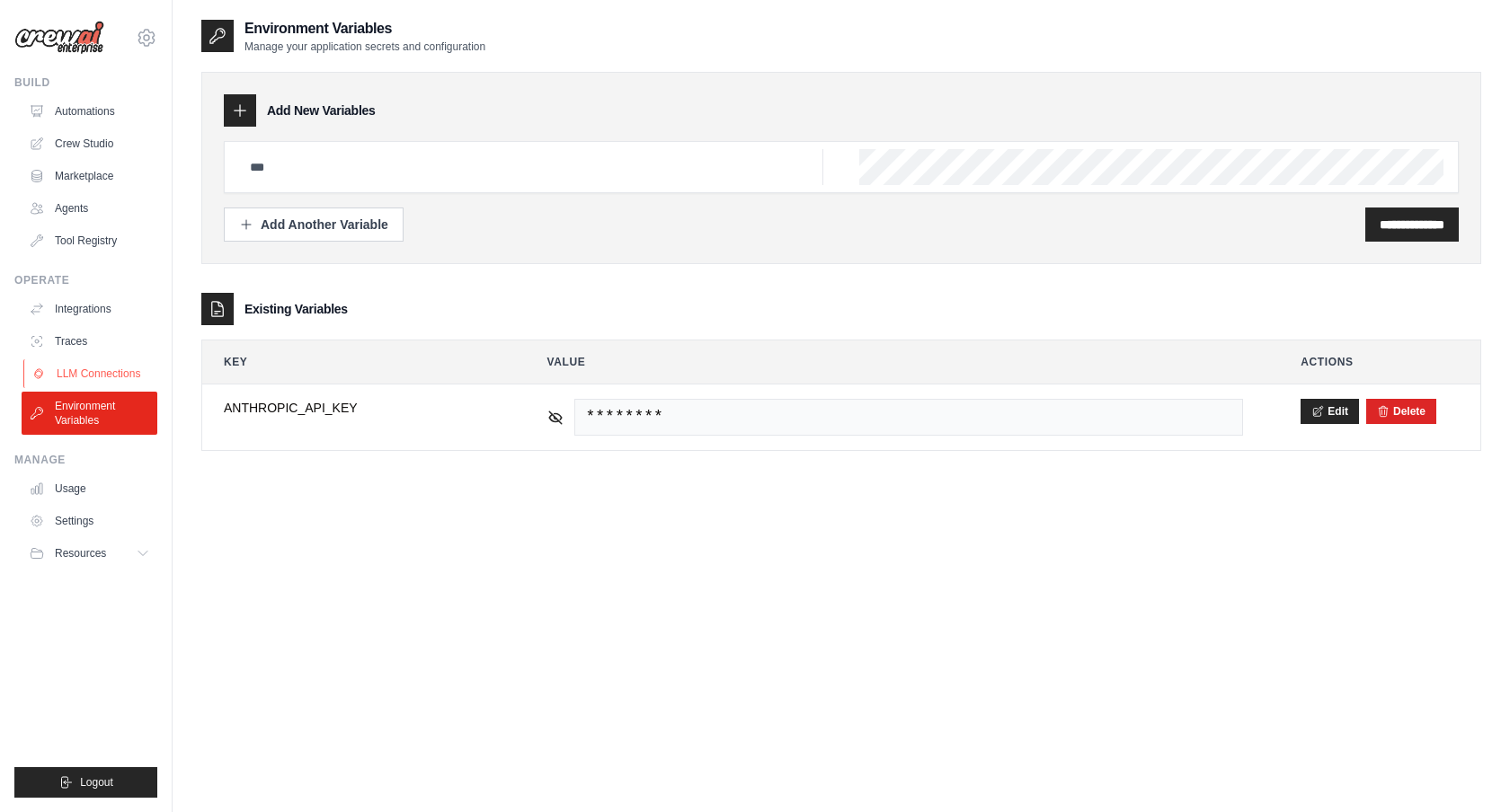
click at [102, 372] on link "LLM Connections" at bounding box center [92, 374] width 136 height 29
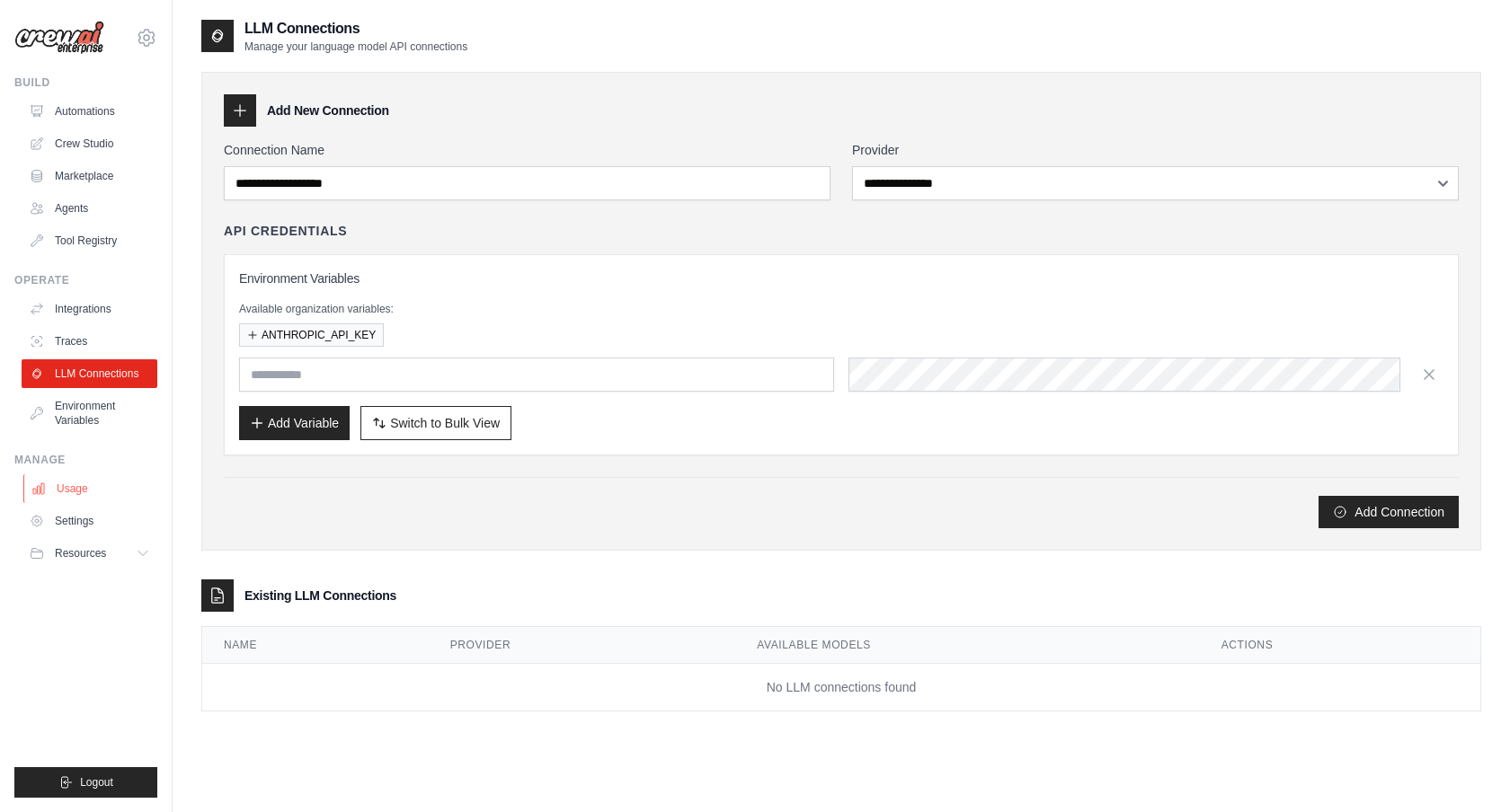
click at [74, 485] on link "Usage" at bounding box center [92, 489] width 136 height 29
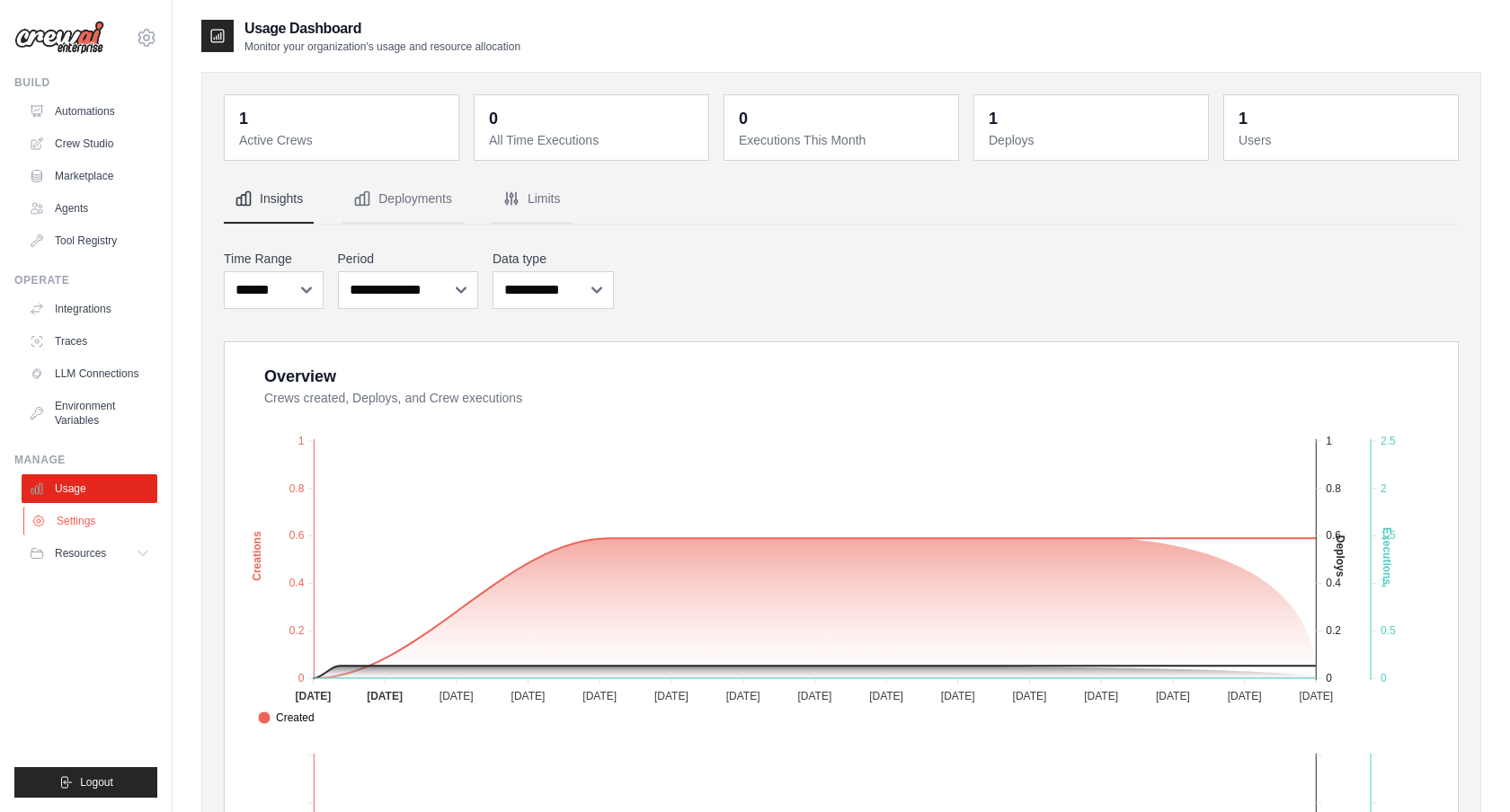
click at [87, 523] on link "Settings" at bounding box center [92, 521] width 136 height 29
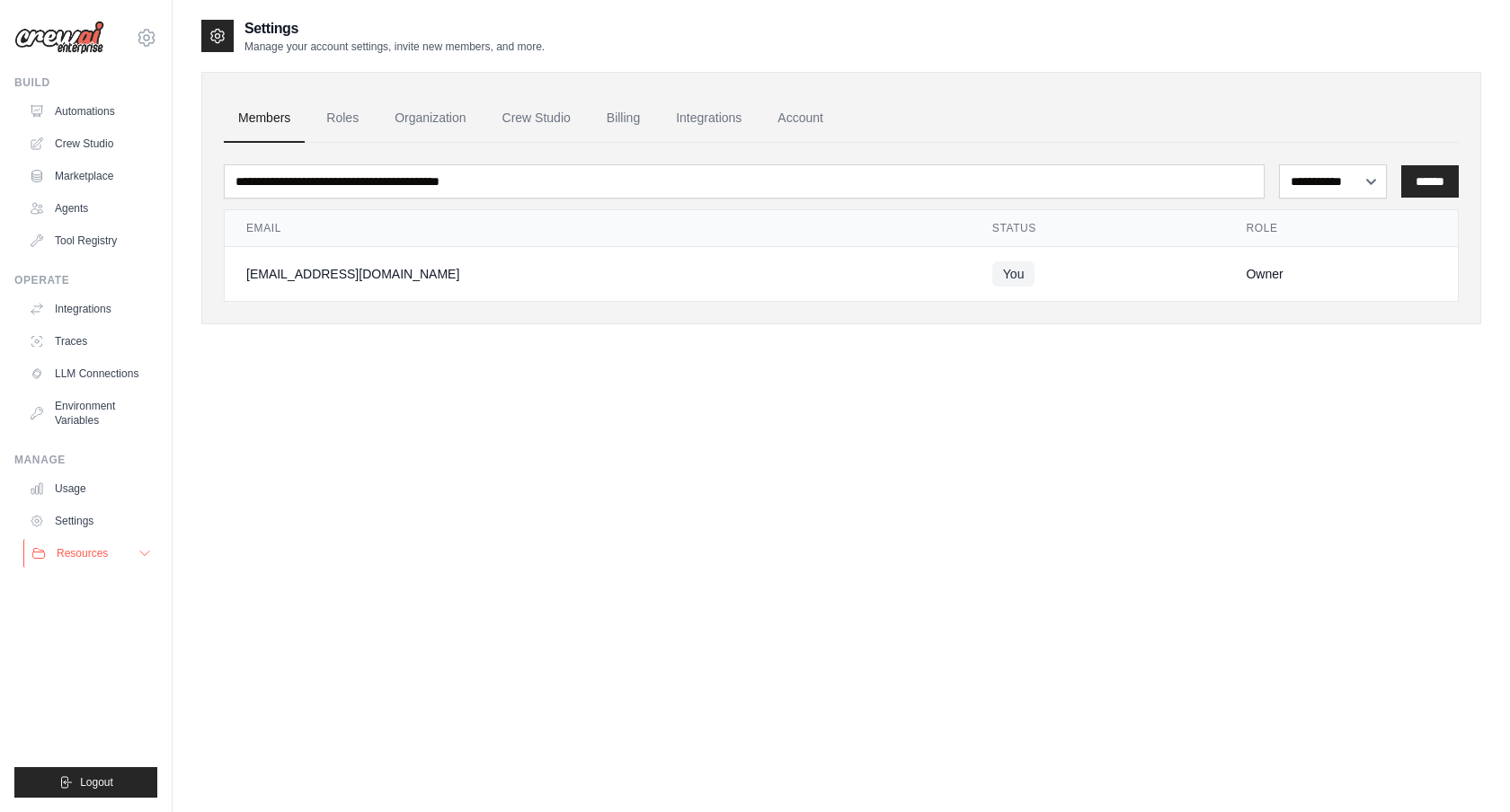
click at [88, 554] on span "Resources" at bounding box center [82, 554] width 52 height 14
click at [84, 613] on span "GitHub" at bounding box center [80, 613] width 34 height 14
click at [102, 112] on link "Automations" at bounding box center [92, 111] width 136 height 29
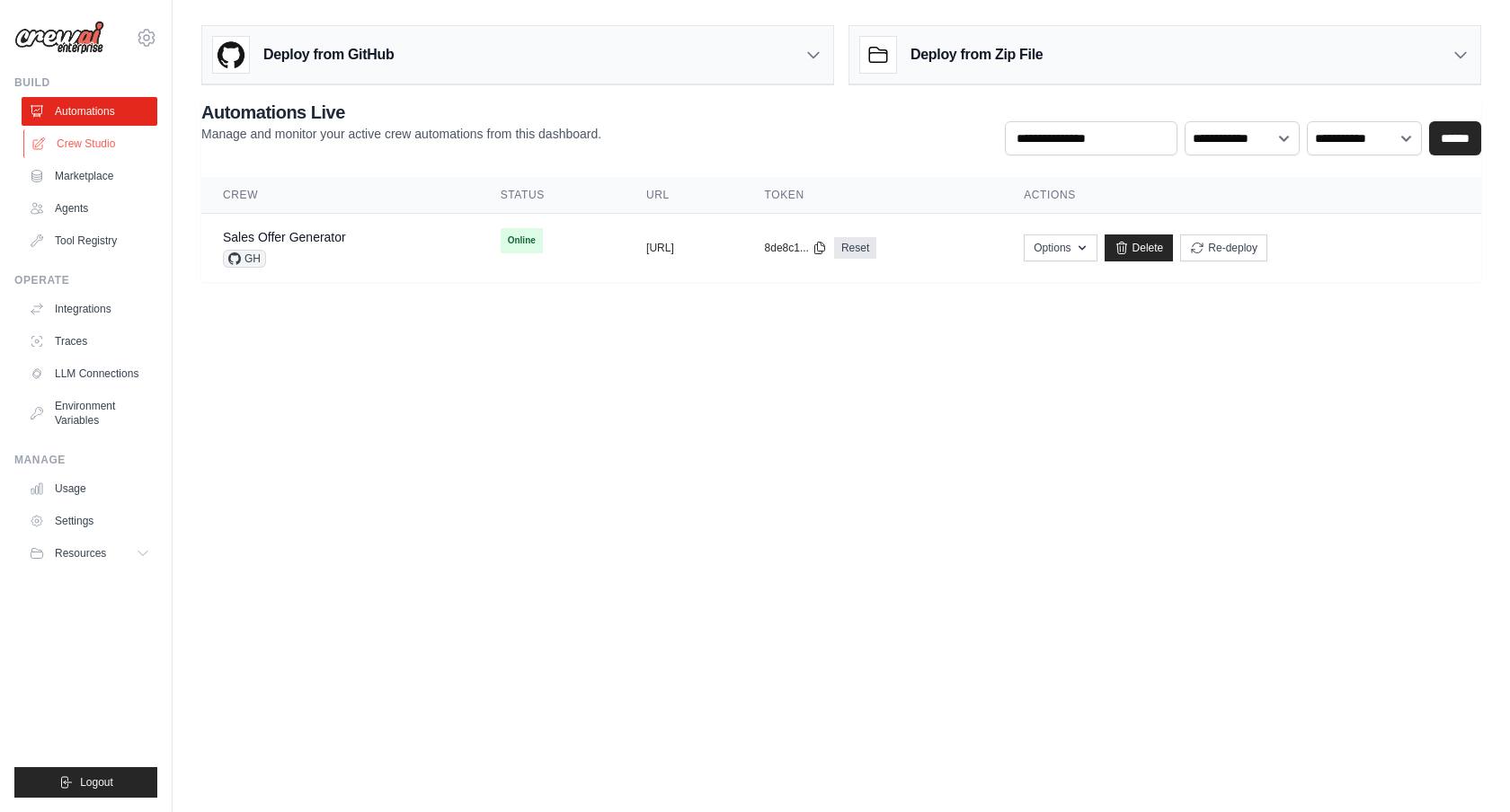
click at [101, 137] on link "Crew Studio" at bounding box center [92, 144] width 136 height 29
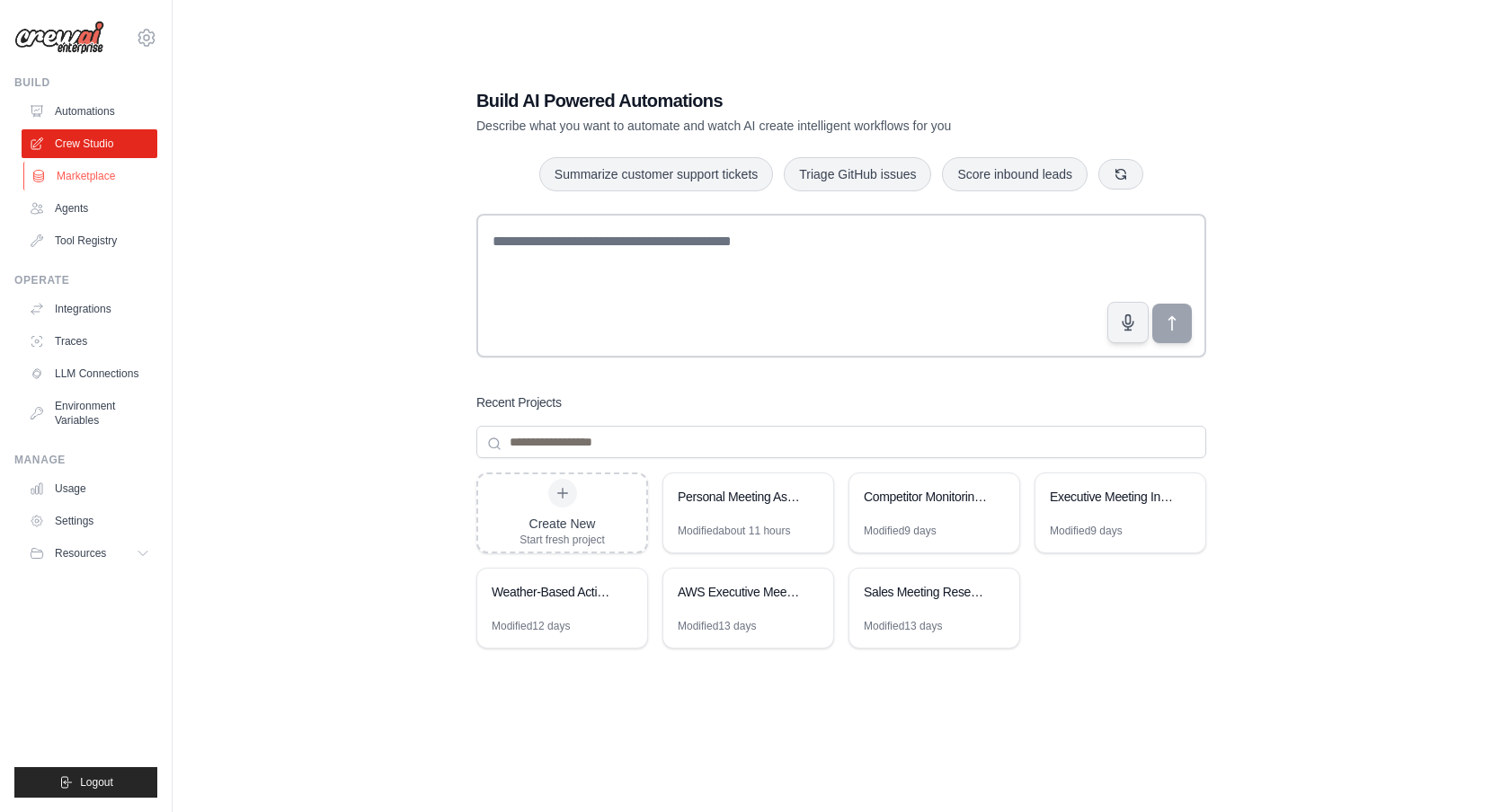
click at [104, 173] on link "Marketplace" at bounding box center [92, 176] width 136 height 29
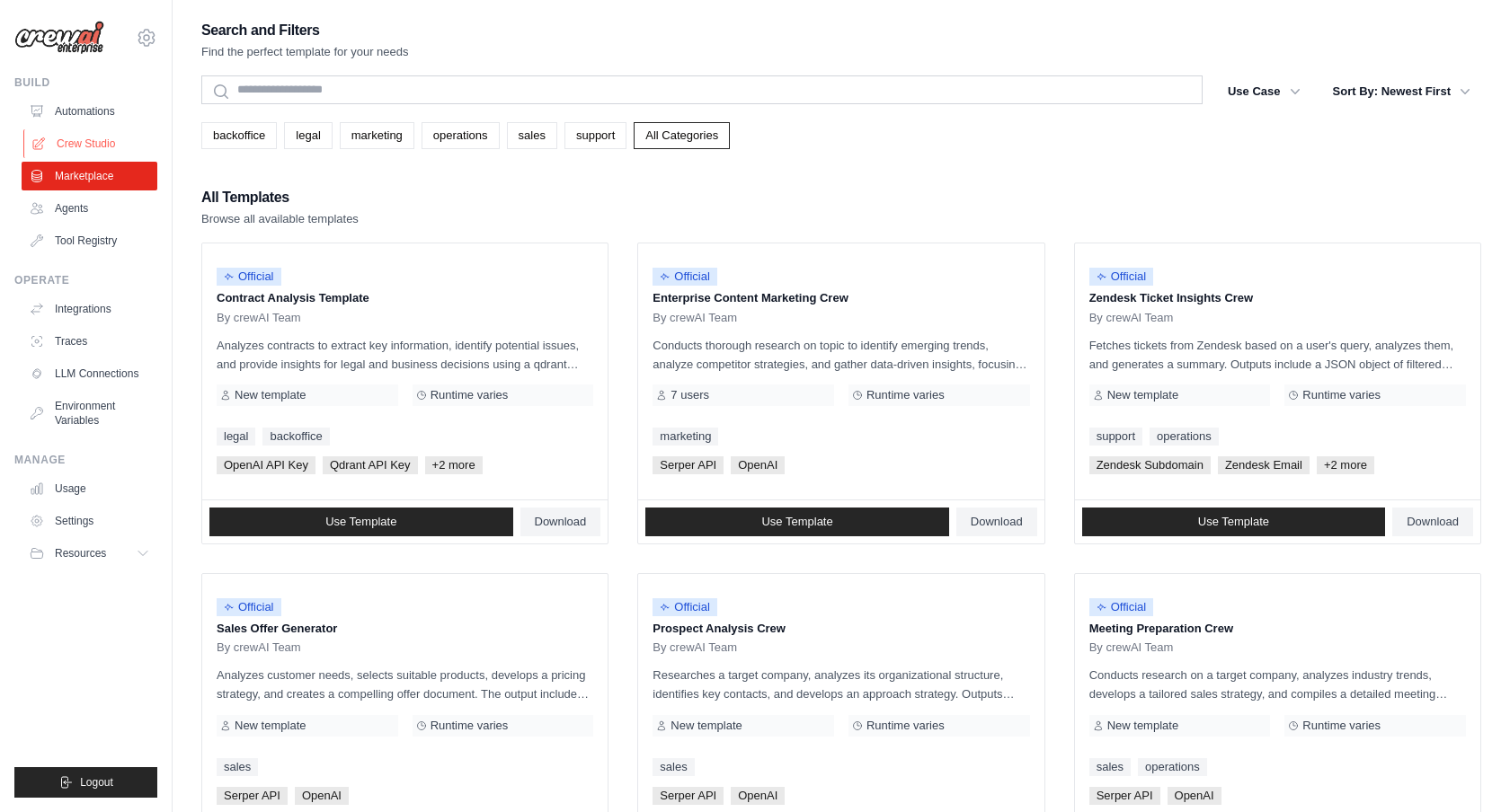
click at [104, 147] on link "Crew Studio" at bounding box center [92, 144] width 136 height 29
